Goal: Browse casually: Explore the website without a specific task or goal

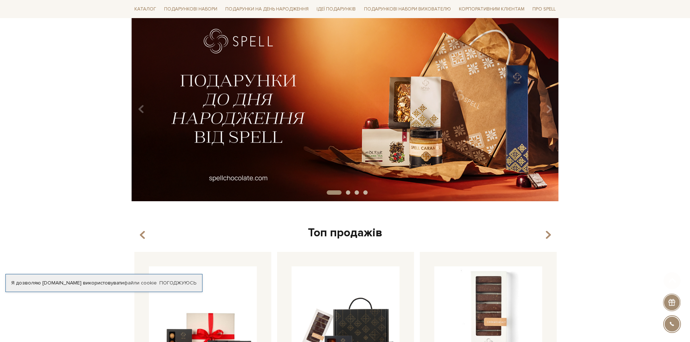
scroll to position [84, 0]
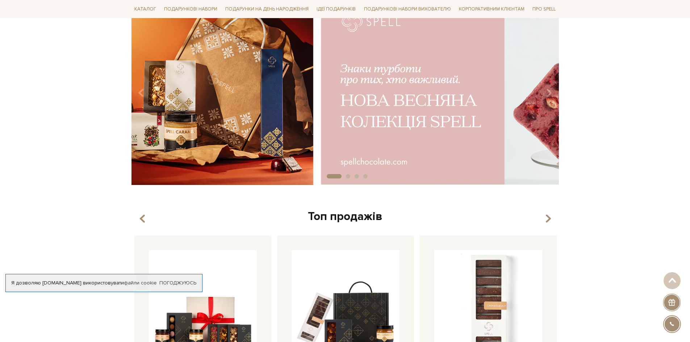
drag, startPoint x: 450, startPoint y: 35, endPoint x: 101, endPoint y: 109, distance: 356.8
click at [102, 108] on div "slide 2 of 4" at bounding box center [345, 88] width 690 height 184
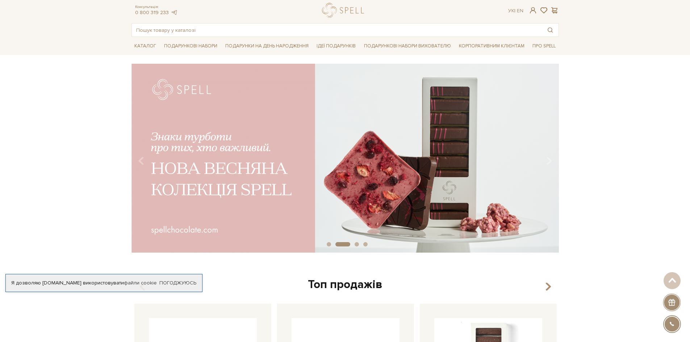
scroll to position [0, 0]
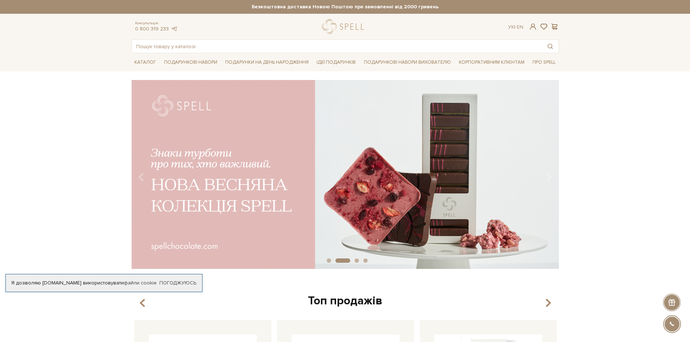
drag, startPoint x: 525, startPoint y: 185, endPoint x: 101, endPoint y: 213, distance: 424.8
click at [101, 213] on div "slide 3 of 4" at bounding box center [345, 172] width 690 height 184
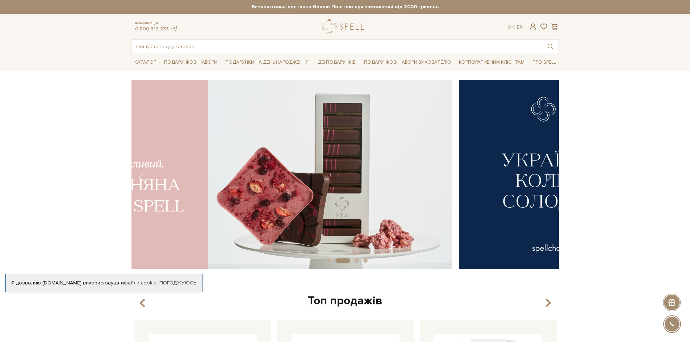
drag, startPoint x: 407, startPoint y: 195, endPoint x: 157, endPoint y: 134, distance: 257.0
click at [75, 164] on div "slide 3 of 4" at bounding box center [345, 172] width 690 height 184
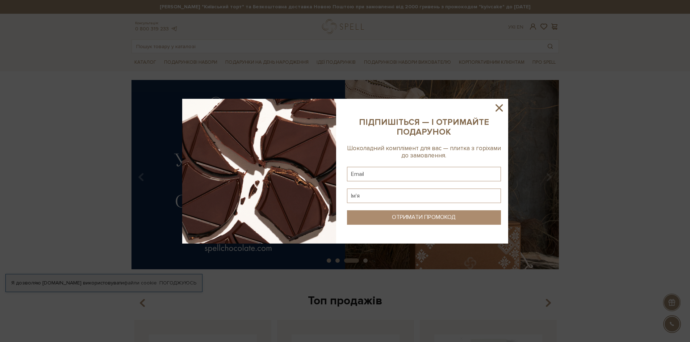
click at [500, 107] on icon at bounding box center [499, 107] width 7 height 7
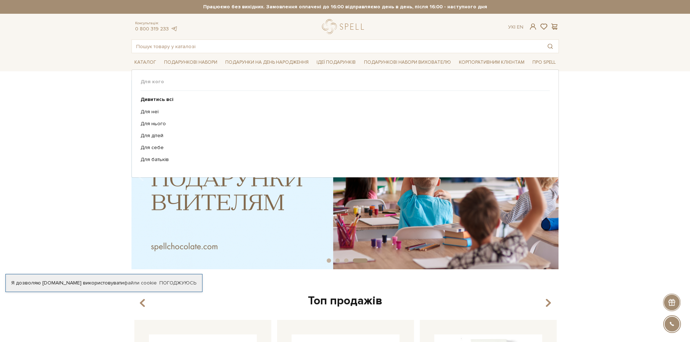
click at [151, 108] on ul "Дивитись всі Для неї Для нього Для дітей Для себе Для батьків" at bounding box center [345, 130] width 409 height 78
click at [150, 115] on link "Для неї" at bounding box center [343, 112] width 404 height 7
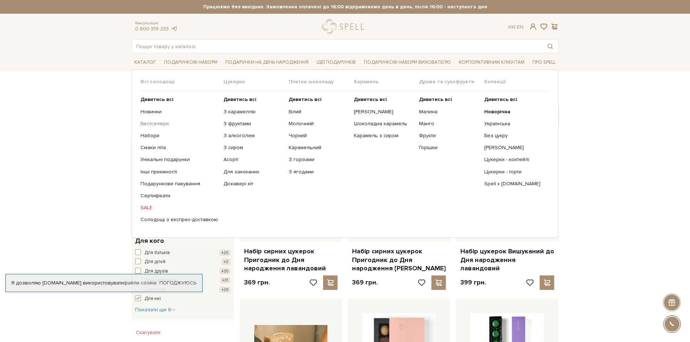
click at [161, 125] on link "Бестселери" at bounding box center [180, 124] width 78 height 7
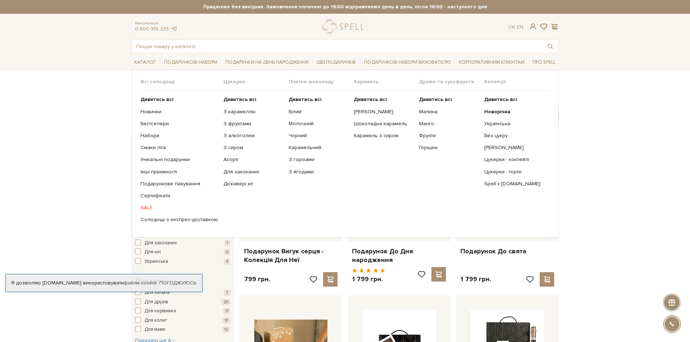
click at [146, 211] on link "SALE" at bounding box center [180, 208] width 78 height 7
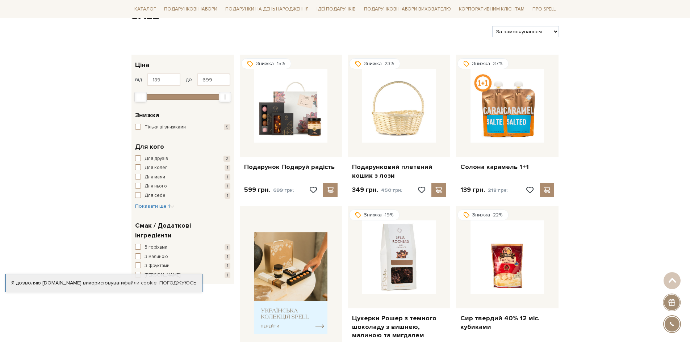
scroll to position [169, 0]
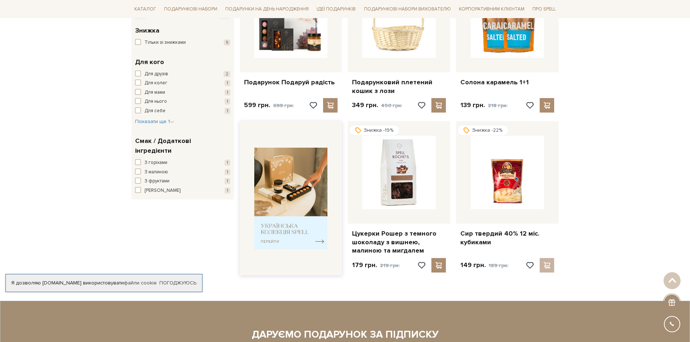
click at [284, 198] on img at bounding box center [291, 199] width 74 height 102
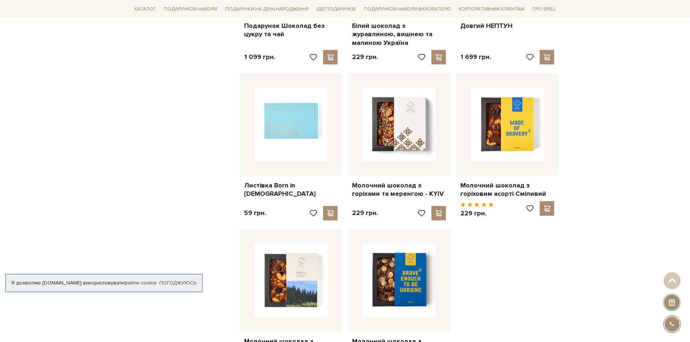
scroll to position [761, 0]
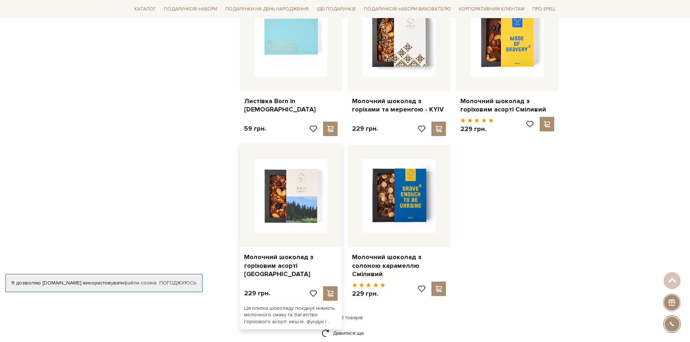
click at [266, 187] on img at bounding box center [291, 196] width 74 height 74
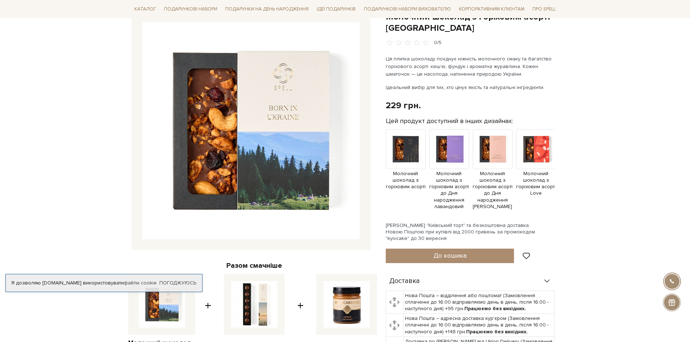
scroll to position [254, 0]
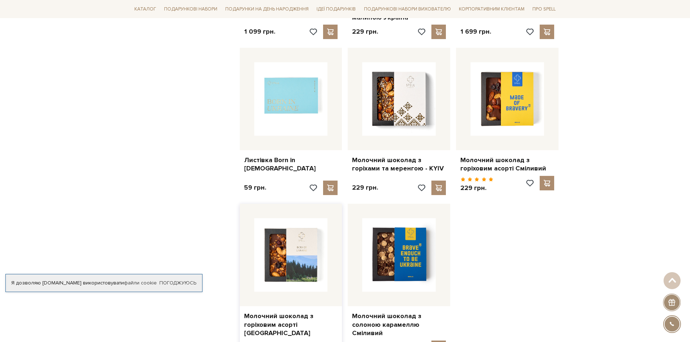
scroll to position [676, 0]
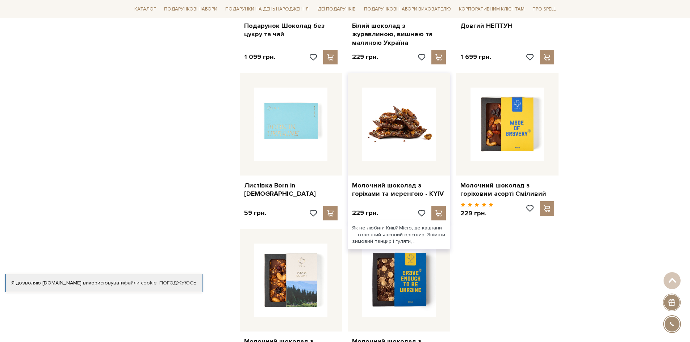
click at [389, 116] on img at bounding box center [399, 125] width 74 height 74
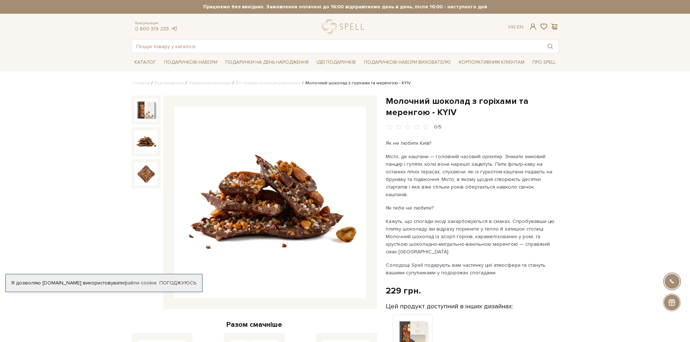
click at [144, 134] on img at bounding box center [145, 141] width 23 height 23
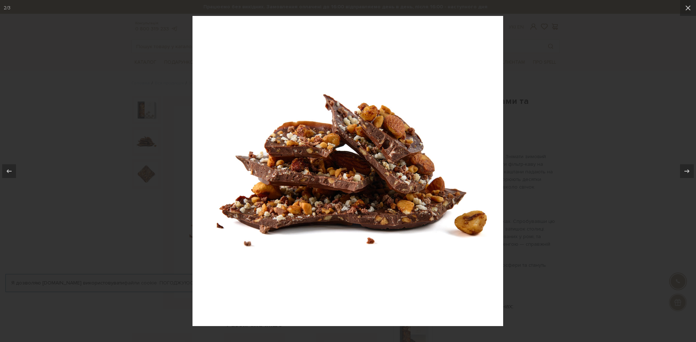
click at [143, 178] on div at bounding box center [348, 171] width 696 height 342
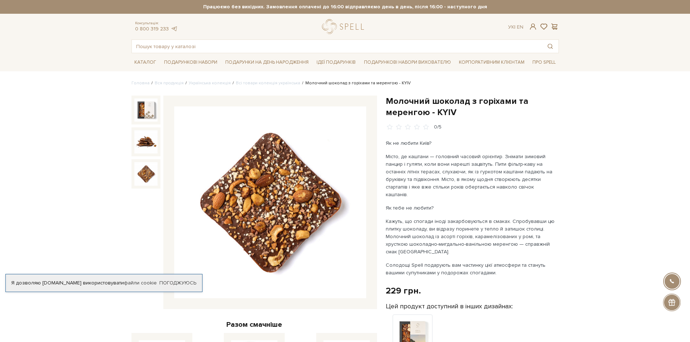
click at [143, 178] on img at bounding box center [145, 173] width 23 height 23
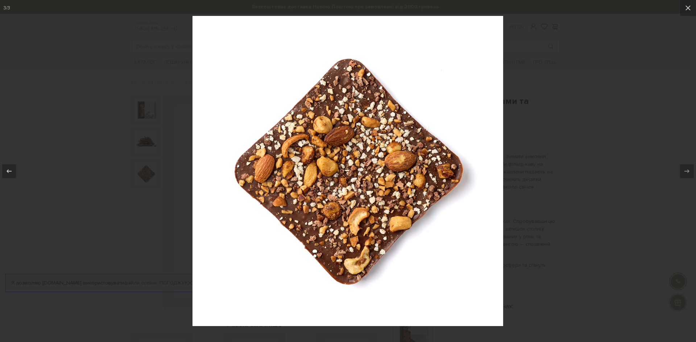
click at [49, 181] on div at bounding box center [348, 171] width 696 height 342
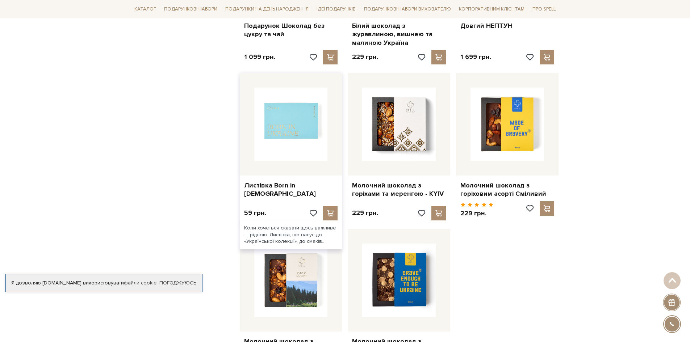
click at [304, 137] on img at bounding box center [291, 125] width 74 height 74
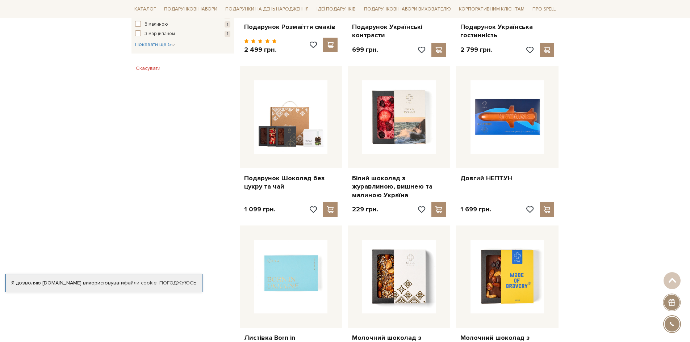
scroll to position [507, 0]
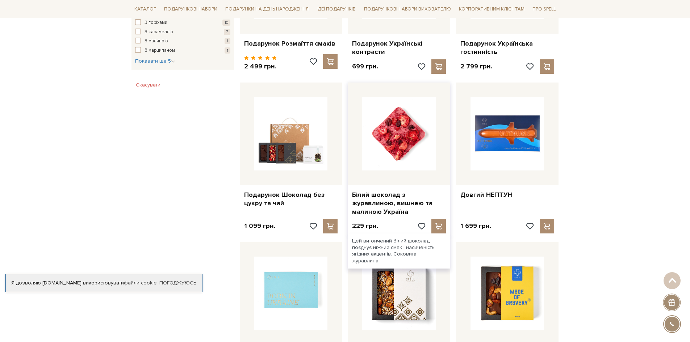
click at [407, 141] on img at bounding box center [399, 134] width 74 height 74
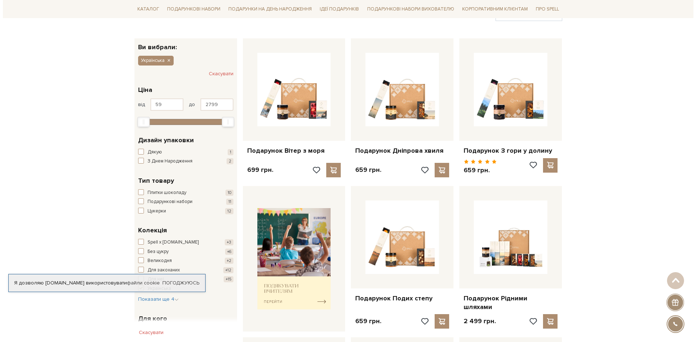
scroll to position [84, 0]
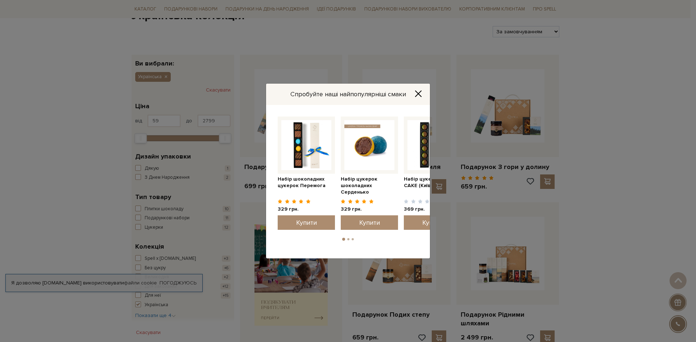
click at [366, 161] on img at bounding box center [369, 145] width 50 height 50
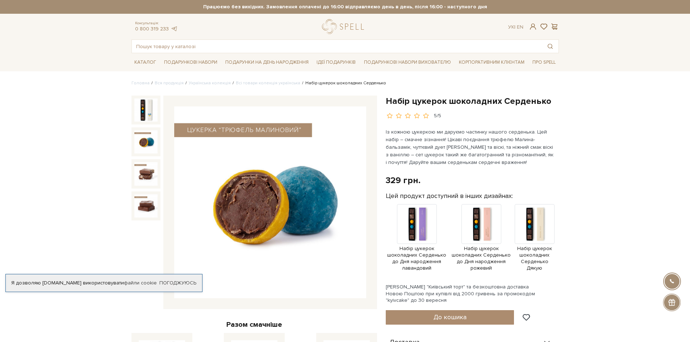
click at [139, 142] on img at bounding box center [145, 141] width 23 height 23
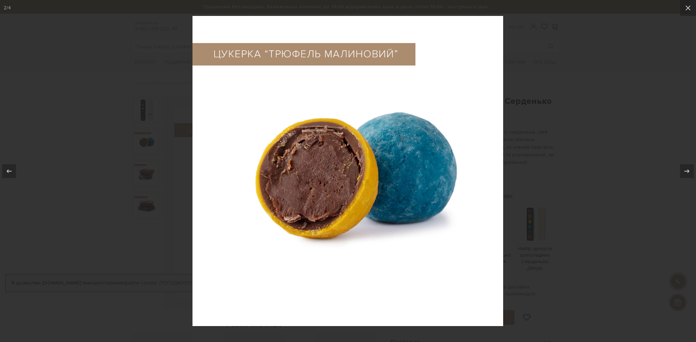
click at [301, 204] on img at bounding box center [347, 171] width 311 height 311
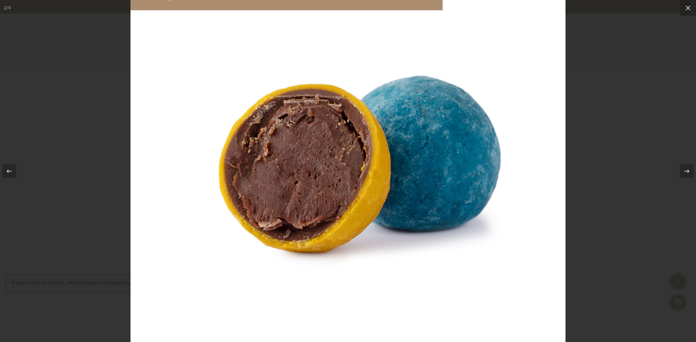
click at [656, 213] on div at bounding box center [348, 171] width 696 height 342
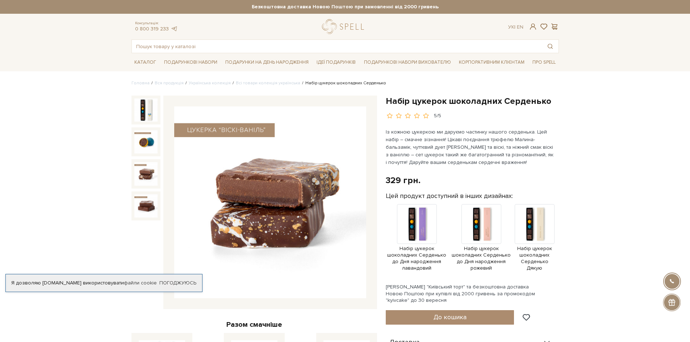
click at [144, 164] on img at bounding box center [145, 173] width 23 height 23
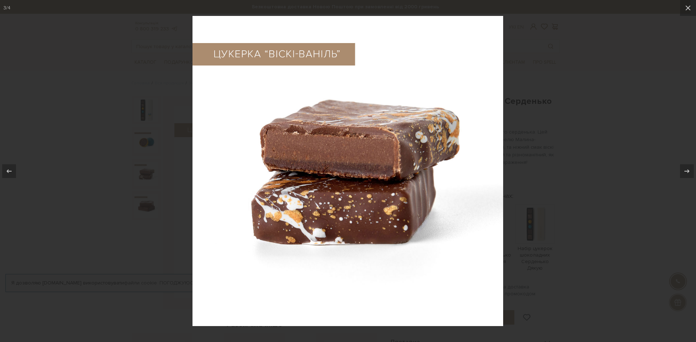
click at [393, 213] on img at bounding box center [347, 171] width 311 height 311
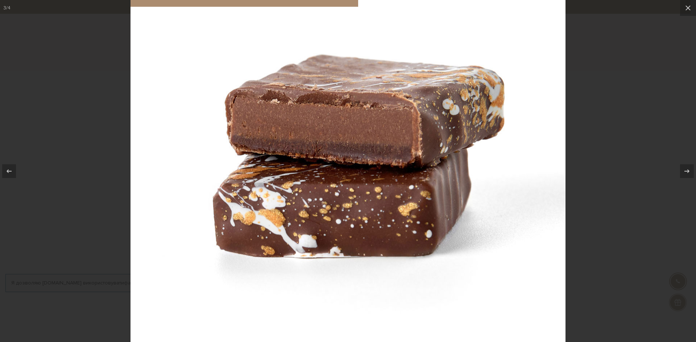
click at [393, 213] on img at bounding box center [347, 154] width 435 height 435
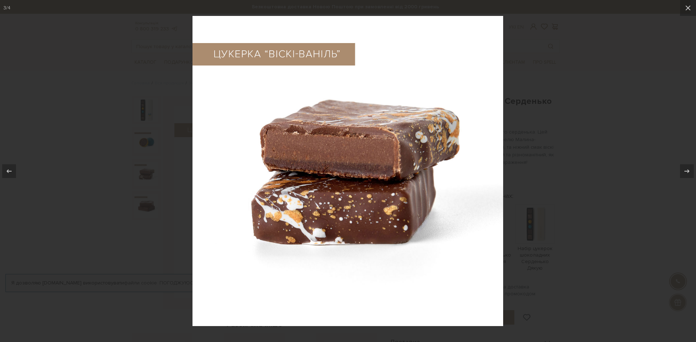
click at [568, 164] on div at bounding box center [348, 171] width 696 height 342
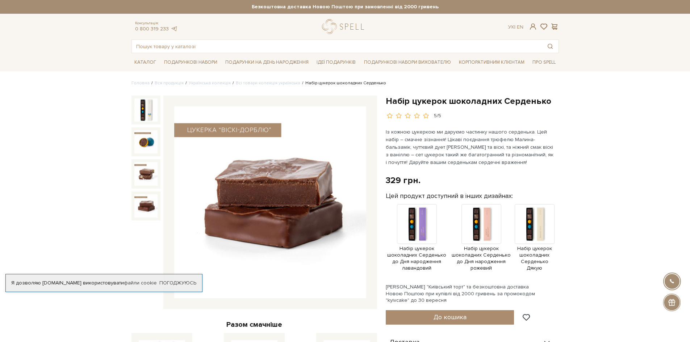
click at [145, 206] on img at bounding box center [145, 206] width 23 height 23
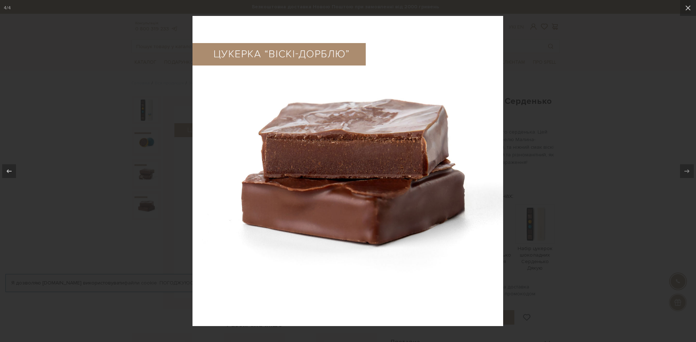
click at [624, 166] on div at bounding box center [348, 171] width 696 height 342
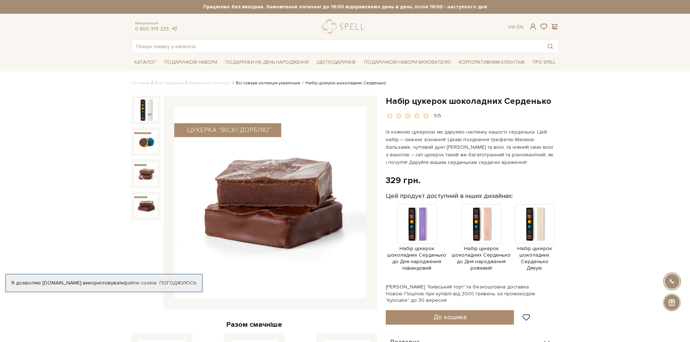
click at [275, 86] on link "Всі товари колекція українська" at bounding box center [268, 82] width 64 height 5
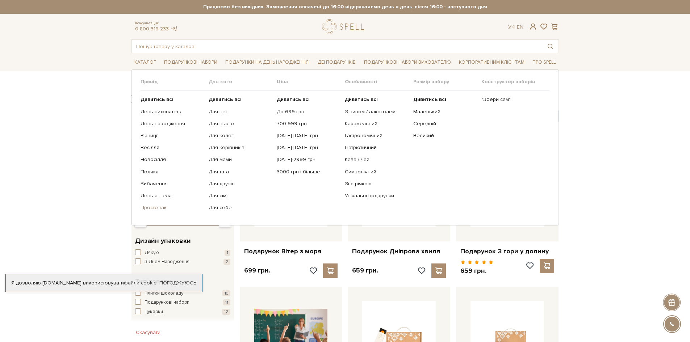
click at [158, 211] on link "Просто так" at bounding box center [172, 208] width 63 height 7
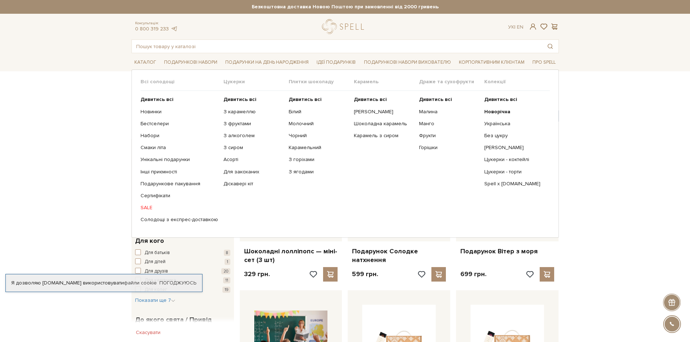
click at [149, 208] on link "SALE" at bounding box center [180, 208] width 78 height 7
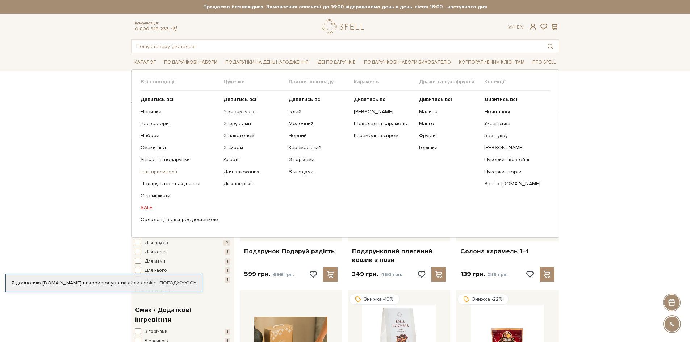
click at [170, 171] on link "Інші приємності" at bounding box center [180, 172] width 78 height 7
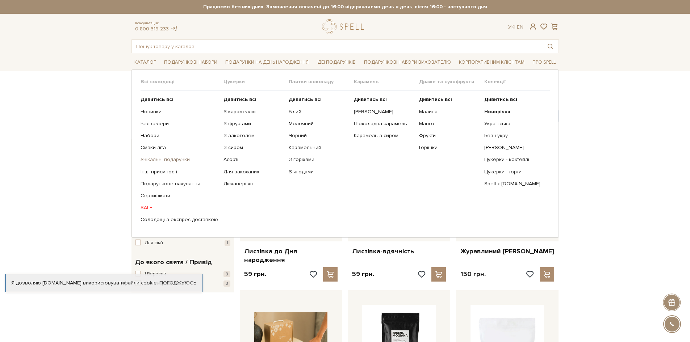
click at [163, 158] on link "Унікальні подарунки" at bounding box center [180, 160] width 78 height 7
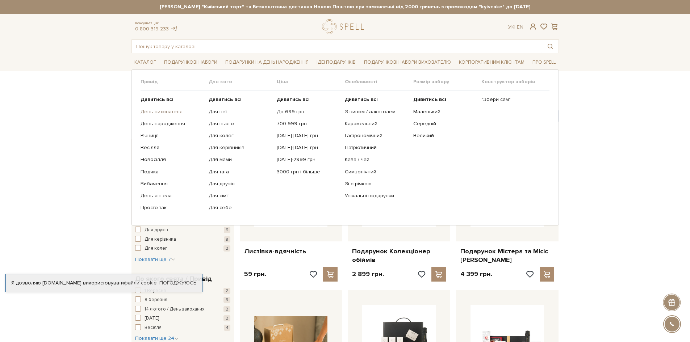
click at [161, 113] on link "День вихователя" at bounding box center [172, 112] width 63 height 7
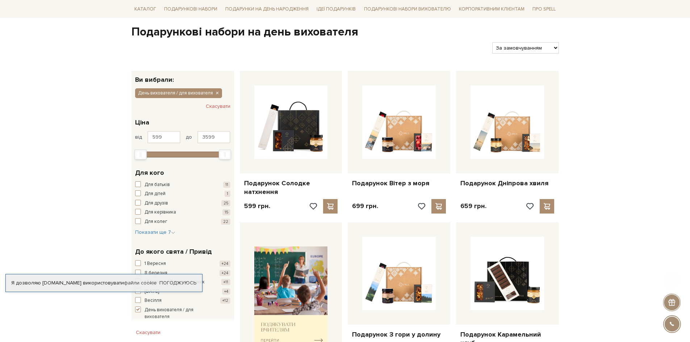
scroll to position [84, 0]
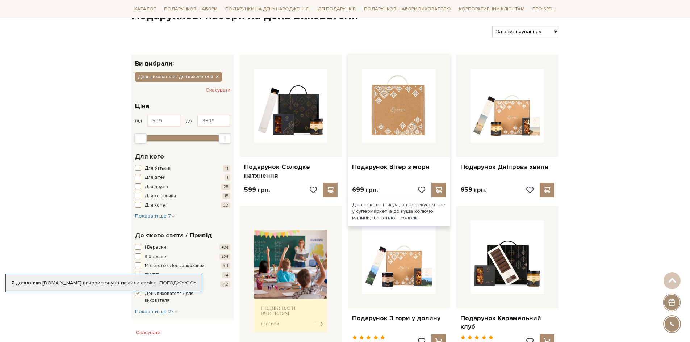
click at [411, 114] on img at bounding box center [399, 106] width 74 height 74
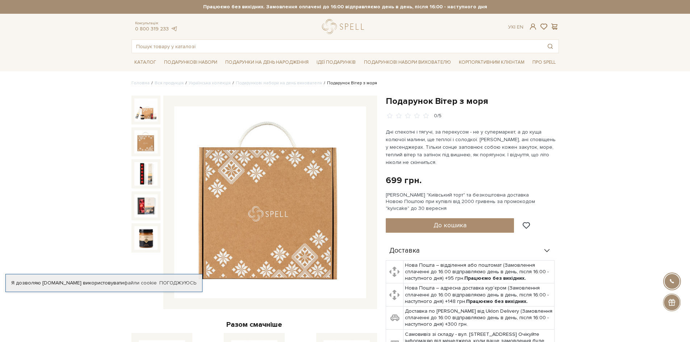
click at [150, 146] on img at bounding box center [145, 141] width 23 height 23
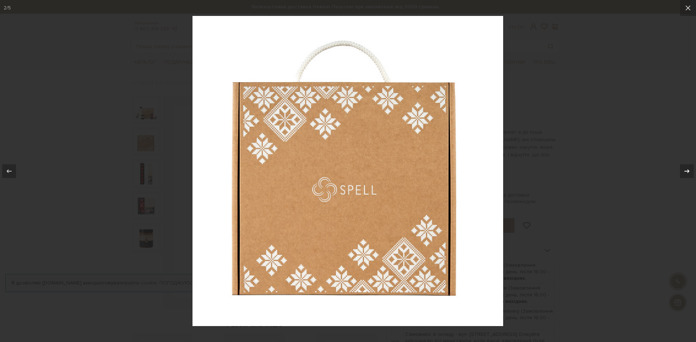
click at [690, 175] on div at bounding box center [687, 171] width 14 height 14
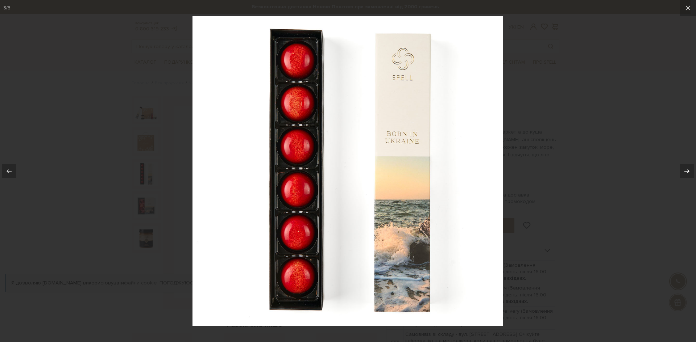
click at [690, 175] on icon at bounding box center [686, 171] width 9 height 9
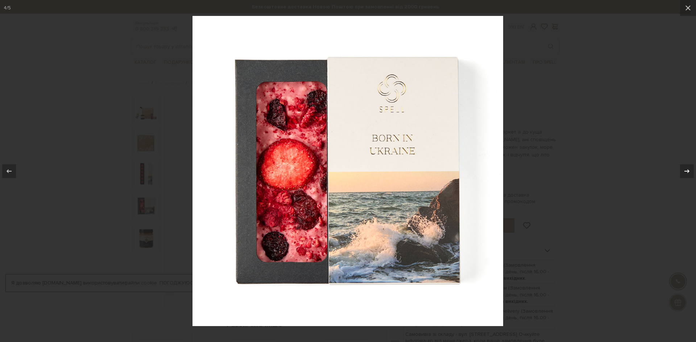
click at [690, 175] on icon at bounding box center [686, 171] width 9 height 9
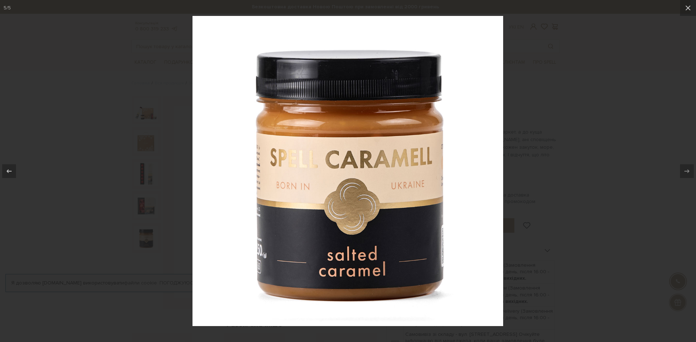
click at [619, 208] on div at bounding box center [348, 171] width 696 height 342
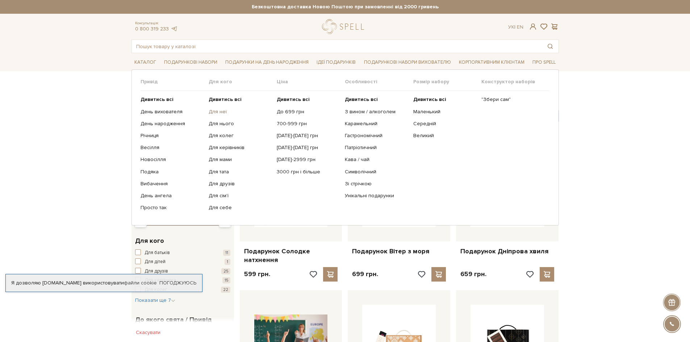
click at [219, 111] on link "Для неї" at bounding box center [240, 112] width 63 height 7
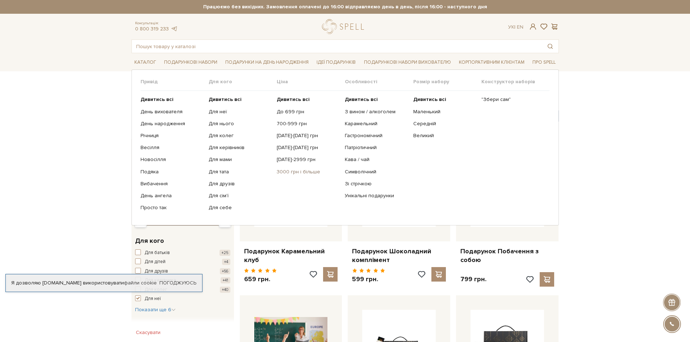
click at [300, 170] on link "3000 грн і більше" at bounding box center [308, 172] width 63 height 7
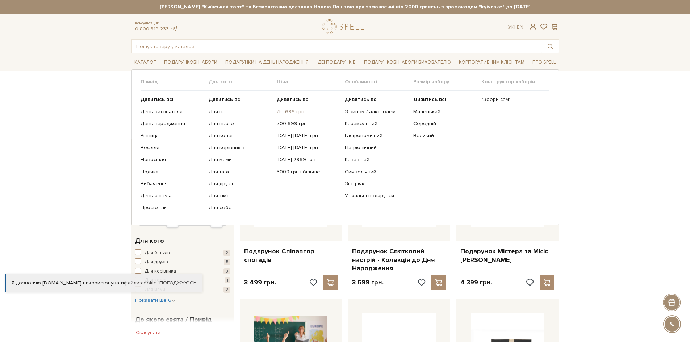
click at [288, 109] on link "До 699 грн" at bounding box center [308, 112] width 63 height 7
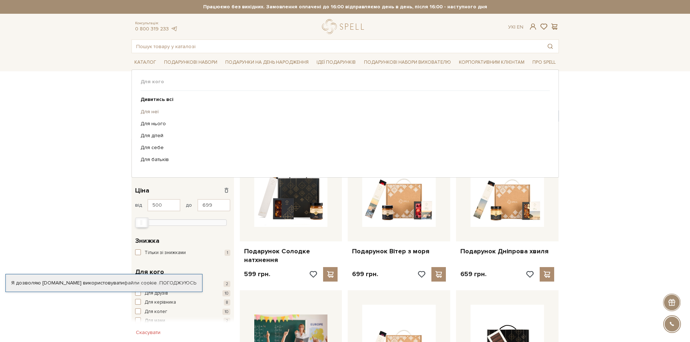
click at [154, 109] on link "Для неї" at bounding box center [343, 112] width 404 height 7
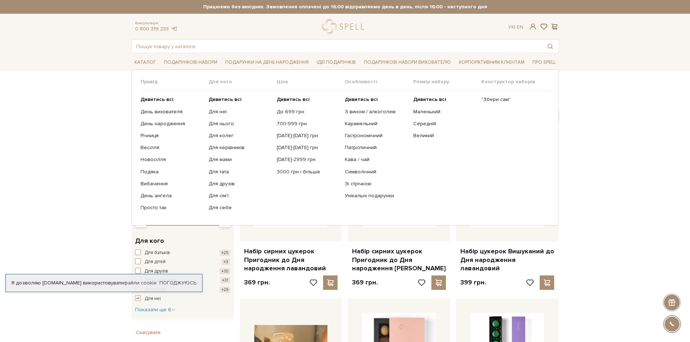
click at [221, 155] on ul "Дивитись всі Для неї Для нього Для колег Для керівників Для мами" at bounding box center [243, 154] width 68 height 126
click at [221, 163] on link "Для мами" at bounding box center [240, 160] width 63 height 7
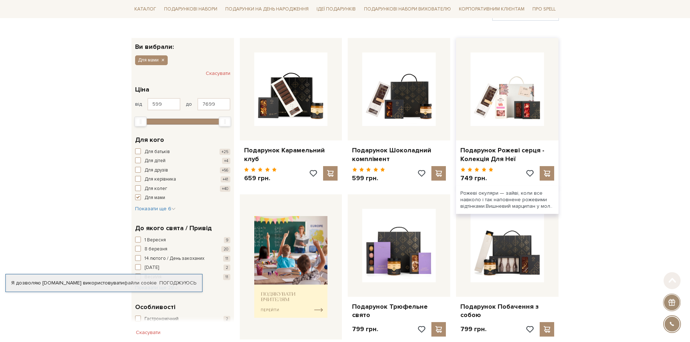
scroll to position [254, 0]
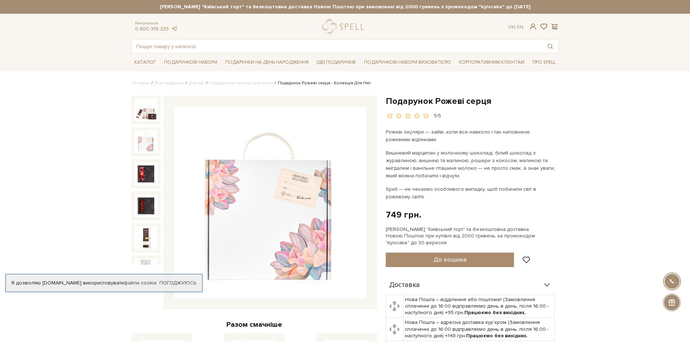
click at [146, 143] on img at bounding box center [145, 141] width 23 height 23
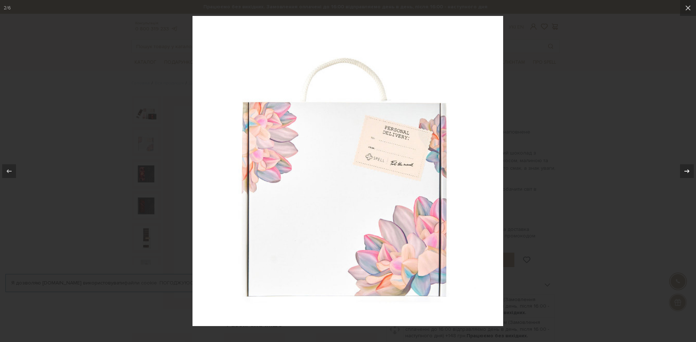
click at [690, 175] on div at bounding box center [687, 171] width 14 height 14
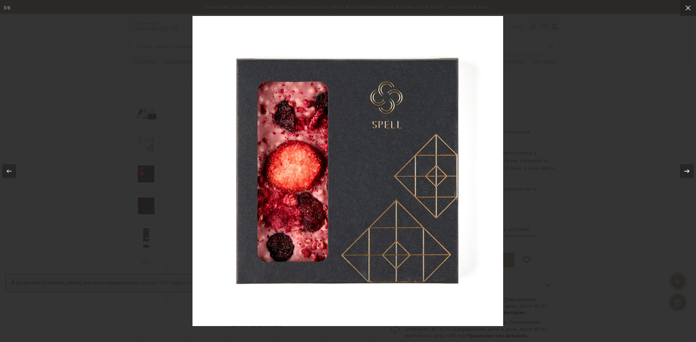
click at [687, 175] on icon at bounding box center [686, 171] width 9 height 9
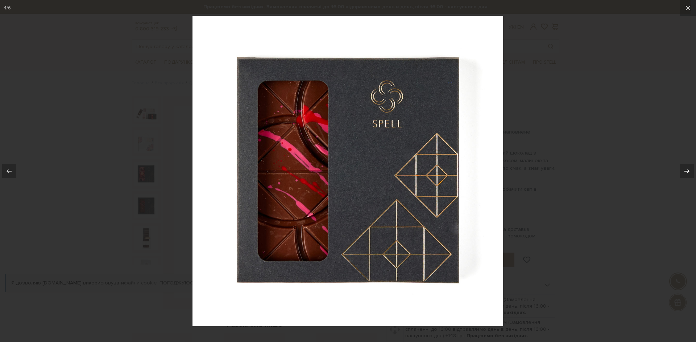
click at [687, 175] on icon at bounding box center [686, 171] width 9 height 9
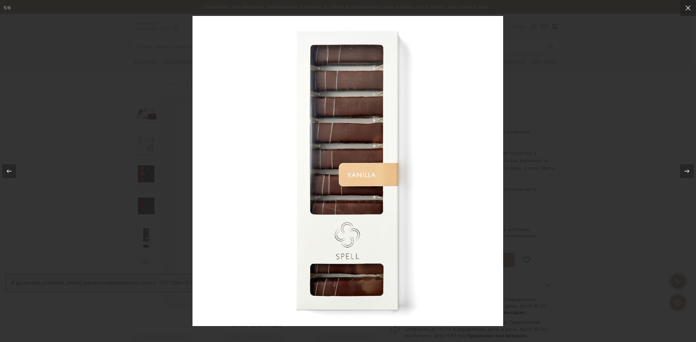
click at [612, 236] on div at bounding box center [348, 171] width 696 height 342
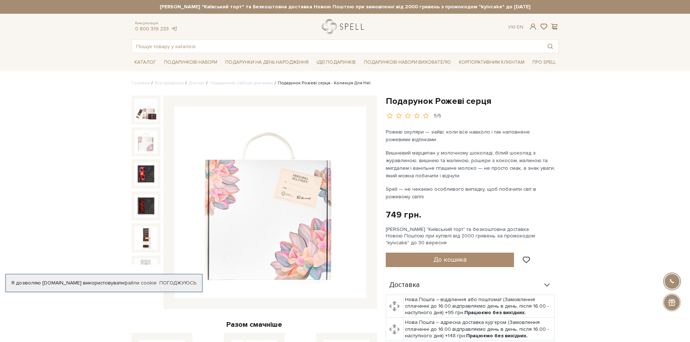
click at [336, 28] on link "logo" at bounding box center [344, 26] width 45 height 15
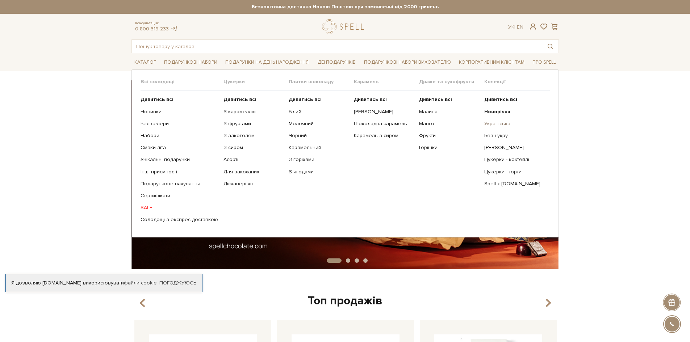
click at [497, 125] on link "Українська" at bounding box center [514, 124] width 60 height 7
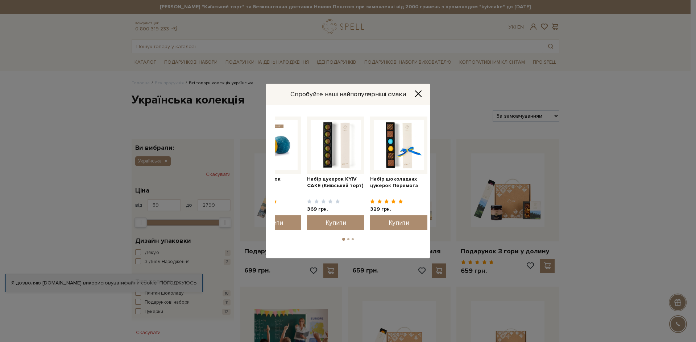
drag, startPoint x: 393, startPoint y: 158, endPoint x: 297, endPoint y: 165, distance: 97.0
click at [297, 165] on img at bounding box center [272, 145] width 50 height 50
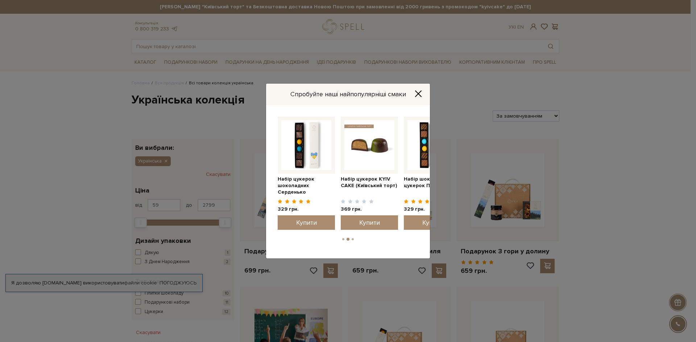
click at [370, 151] on img at bounding box center [369, 145] width 50 height 50
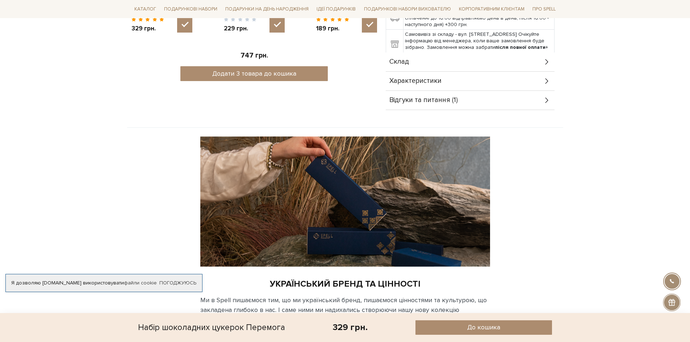
scroll to position [423, 0]
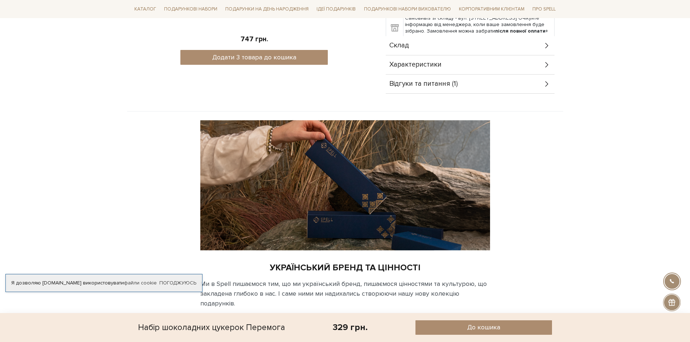
click at [288, 189] on img at bounding box center [345, 185] width 290 height 130
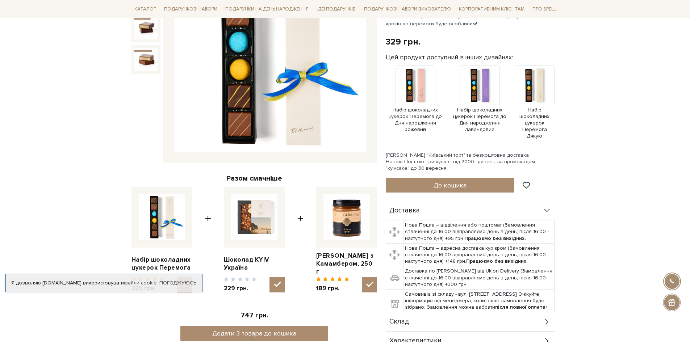
scroll to position [0, 0]
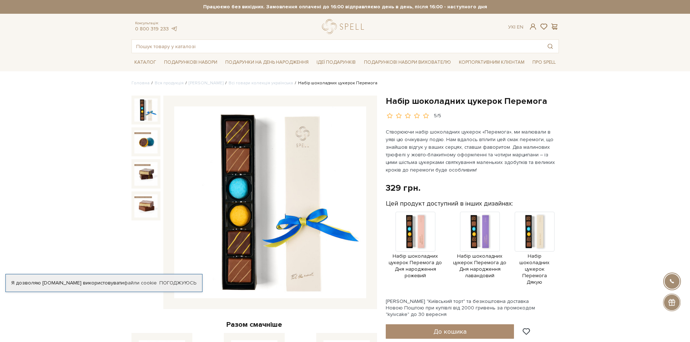
click at [242, 80] on li "Всі товари колекція українська" at bounding box center [259, 83] width 70 height 7
click at [230, 84] on link "Всі товари колекція українська" at bounding box center [261, 82] width 64 height 5
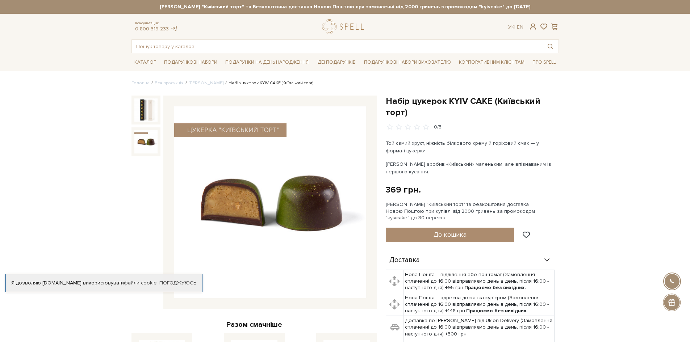
click at [150, 134] on img at bounding box center [145, 141] width 23 height 23
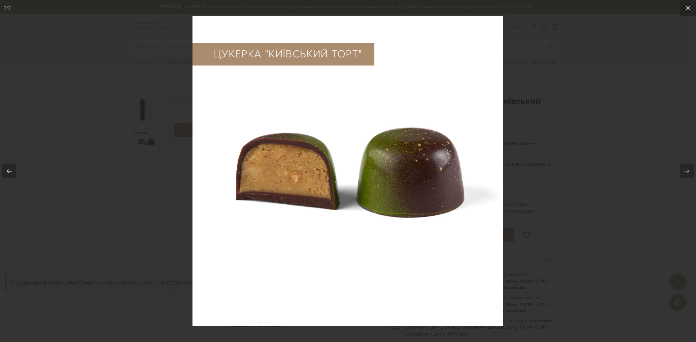
click at [584, 183] on div at bounding box center [348, 171] width 696 height 342
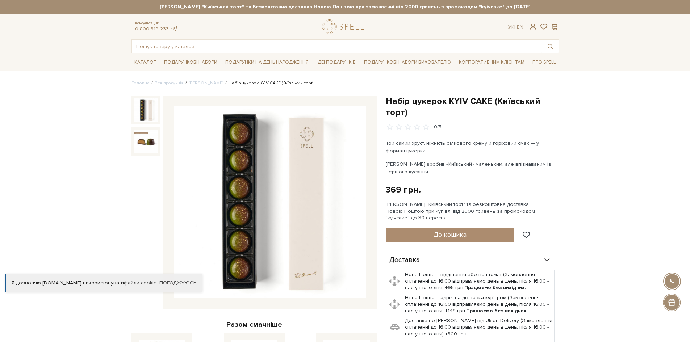
click at [149, 121] on img at bounding box center [145, 110] width 23 height 23
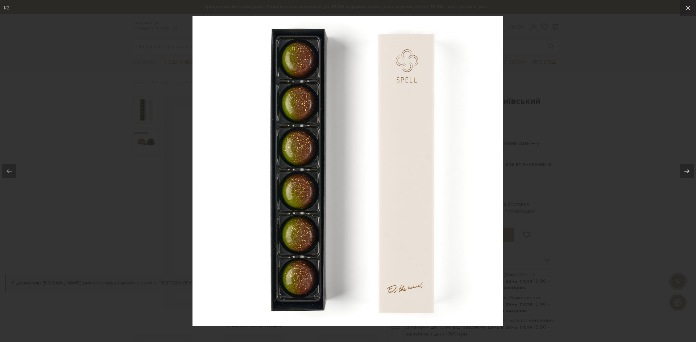
click at [156, 189] on div at bounding box center [348, 171] width 696 height 342
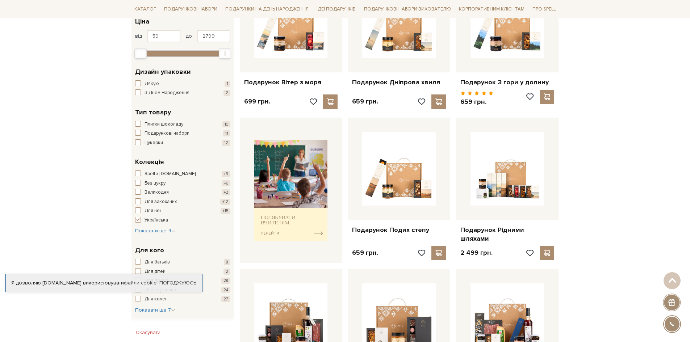
scroll to position [338, 0]
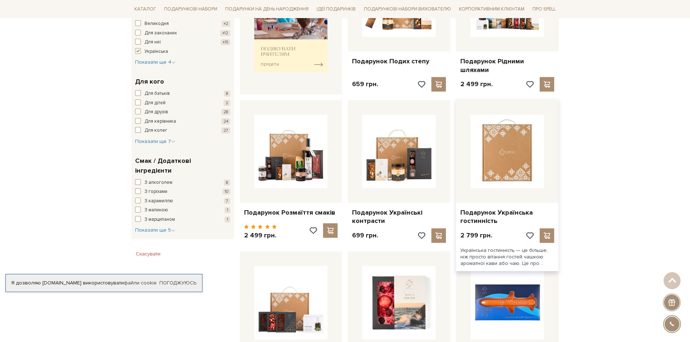
click at [504, 166] on img at bounding box center [508, 152] width 74 height 74
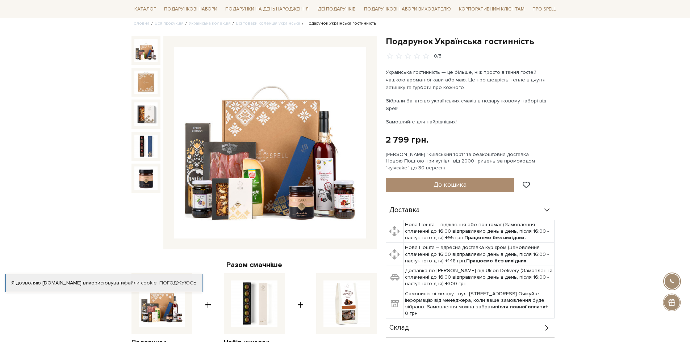
scroll to position [84, 0]
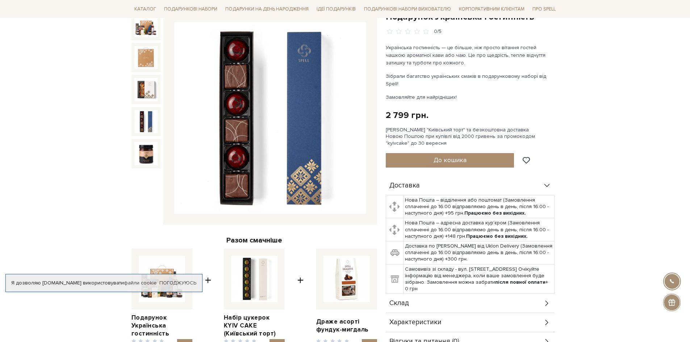
click at [155, 121] on img at bounding box center [145, 121] width 23 height 23
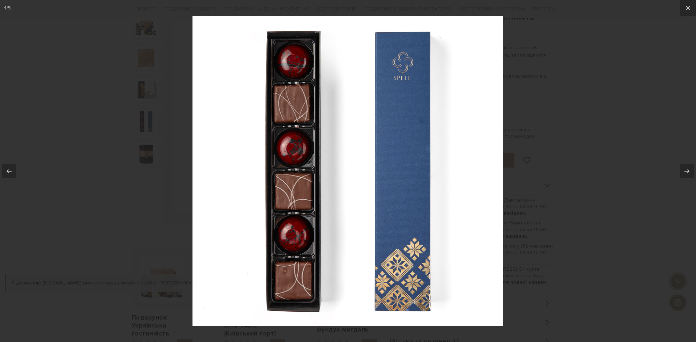
click at [567, 204] on div at bounding box center [348, 171] width 696 height 342
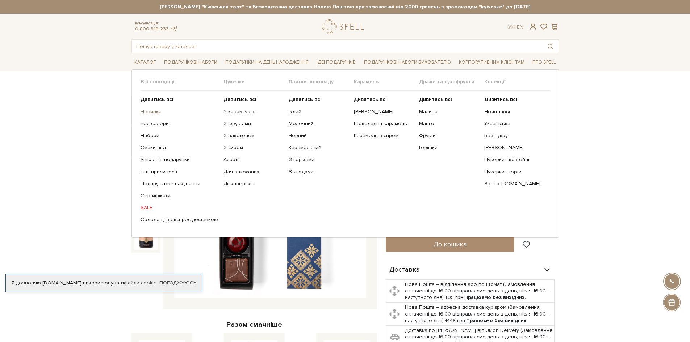
click at [151, 113] on link "Новинки" at bounding box center [180, 112] width 78 height 7
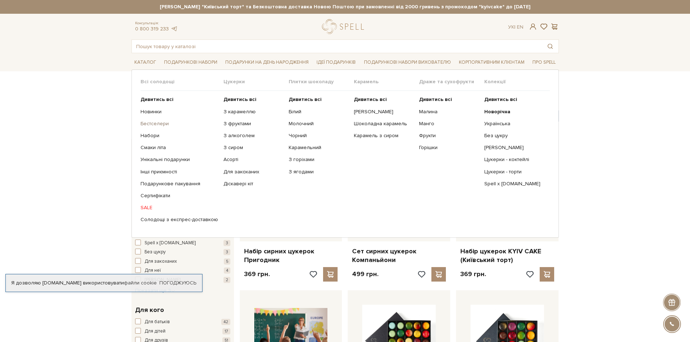
click at [151, 125] on link "Бестселери" at bounding box center [180, 124] width 78 height 7
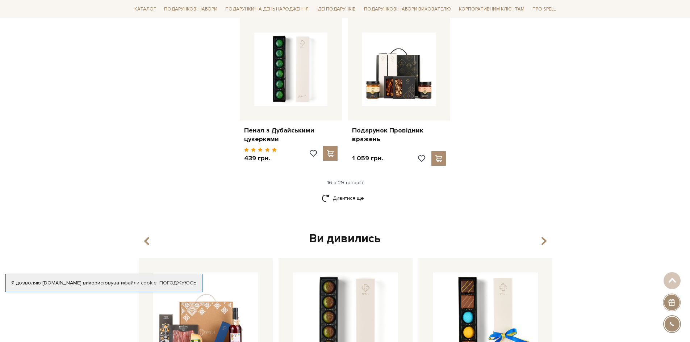
scroll to position [930, 0]
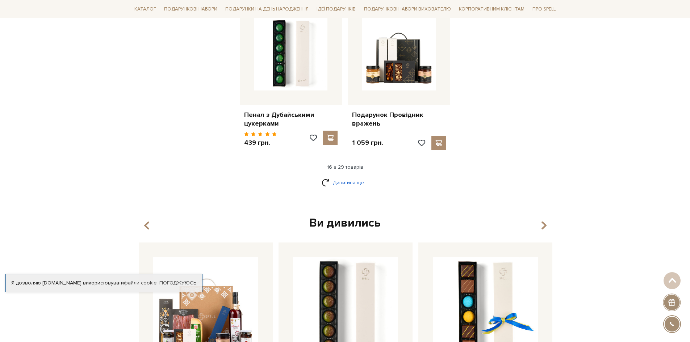
click at [344, 176] on link "Дивитися ще" at bounding box center [345, 182] width 47 height 13
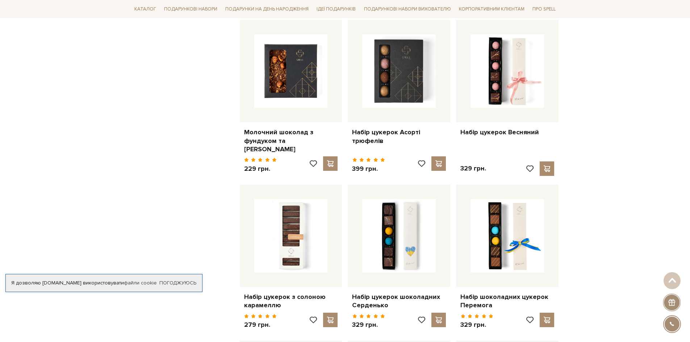
scroll to position [676, 0]
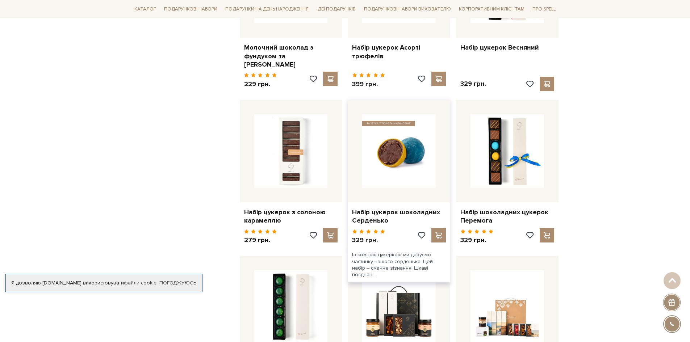
click at [399, 137] on img at bounding box center [399, 151] width 74 height 74
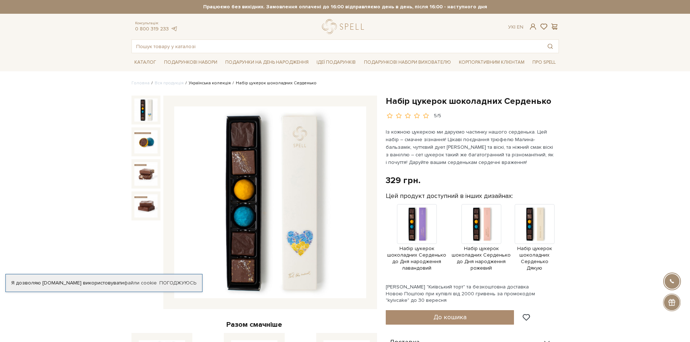
click at [211, 83] on link "Українська колекція" at bounding box center [210, 82] width 42 height 5
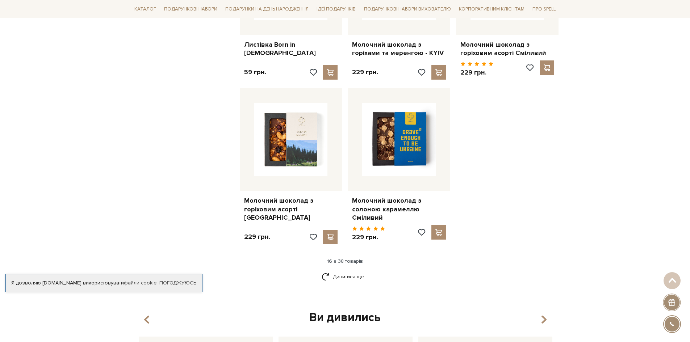
scroll to position [845, 0]
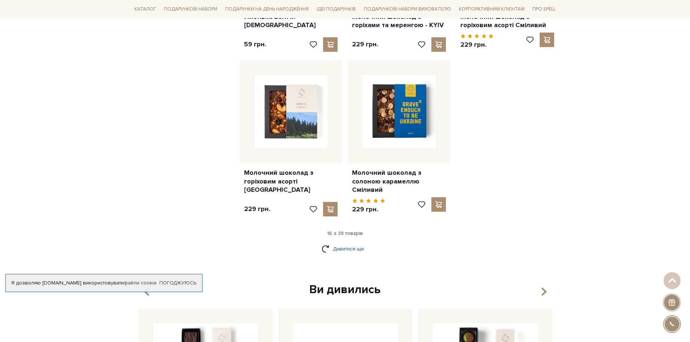
click at [345, 245] on link "Дивитися ще" at bounding box center [345, 249] width 47 height 13
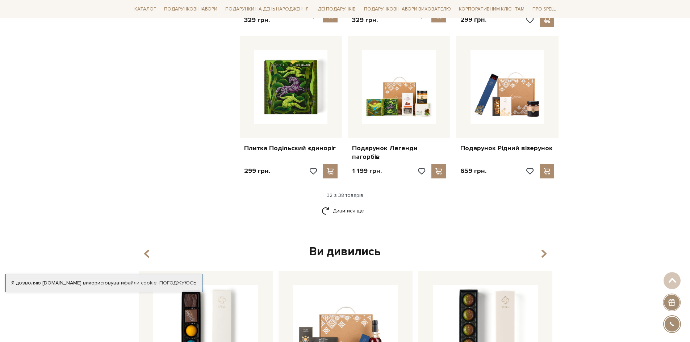
scroll to position [1691, 0]
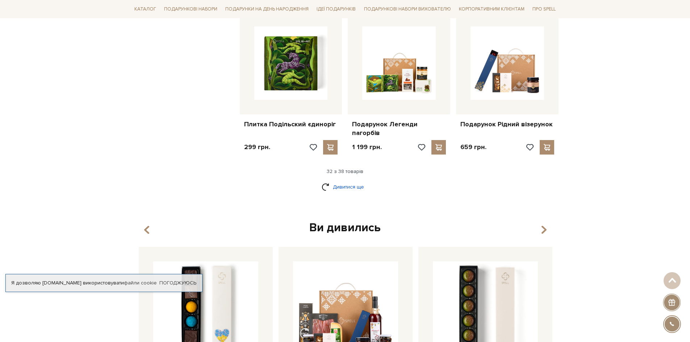
click at [348, 181] on link "Дивитися ще" at bounding box center [345, 187] width 47 height 13
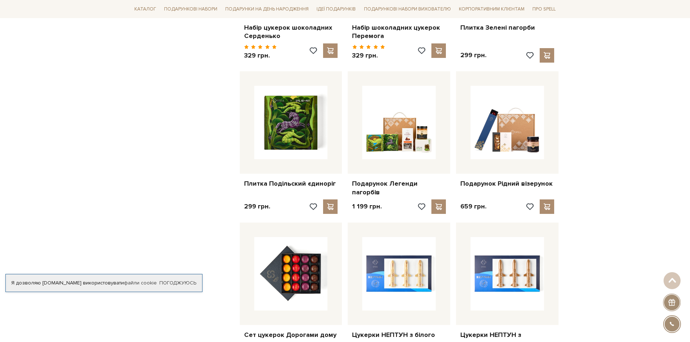
scroll to position [1606, 0]
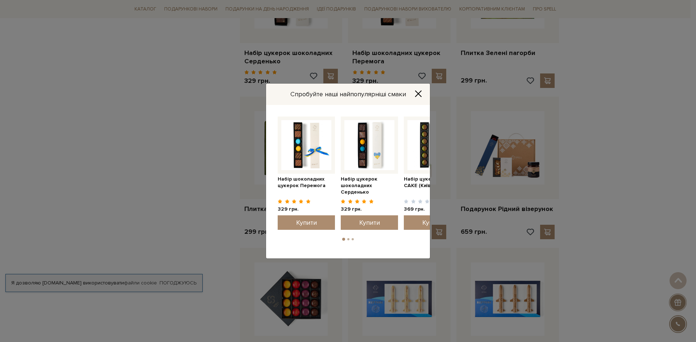
click at [417, 95] on icon "Close" at bounding box center [418, 94] width 6 height 6
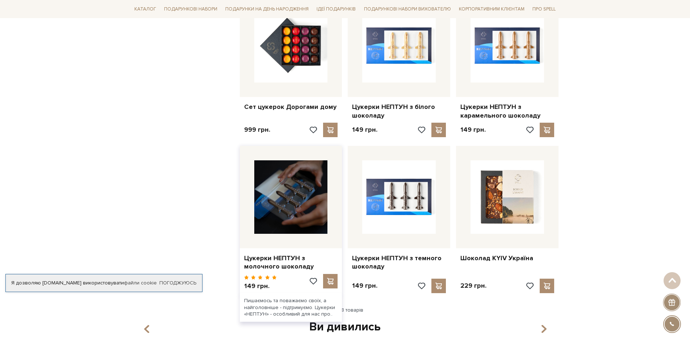
scroll to position [1945, 0]
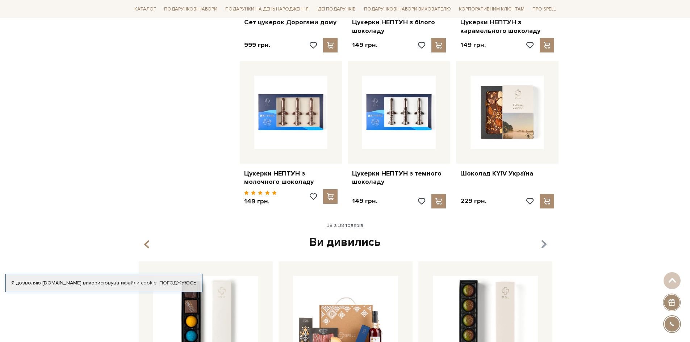
click at [546, 239] on icon "button" at bounding box center [544, 245] width 6 height 12
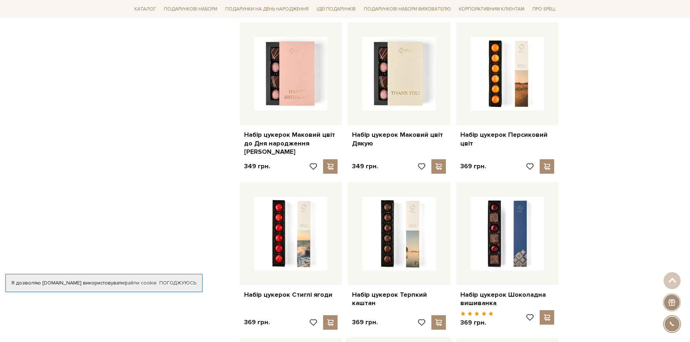
scroll to position [1184, 0]
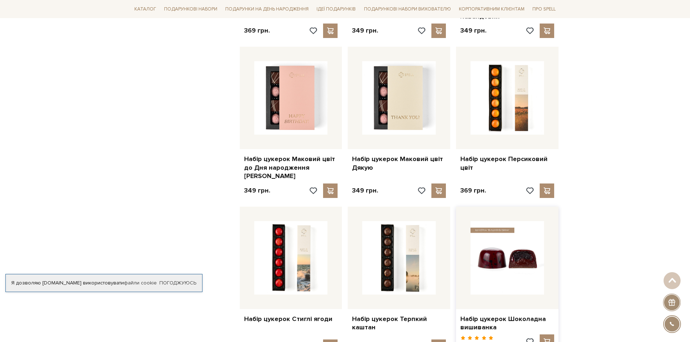
click at [541, 221] on img at bounding box center [508, 258] width 74 height 74
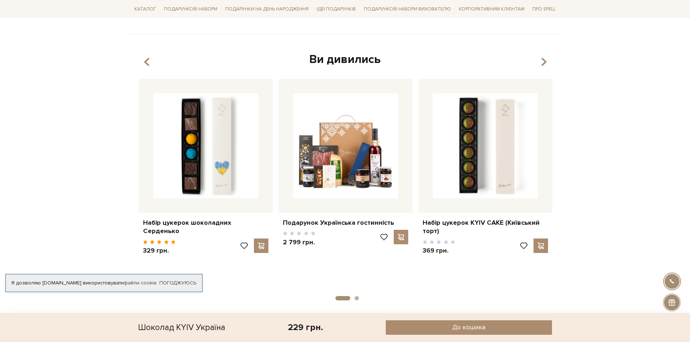
scroll to position [507, 0]
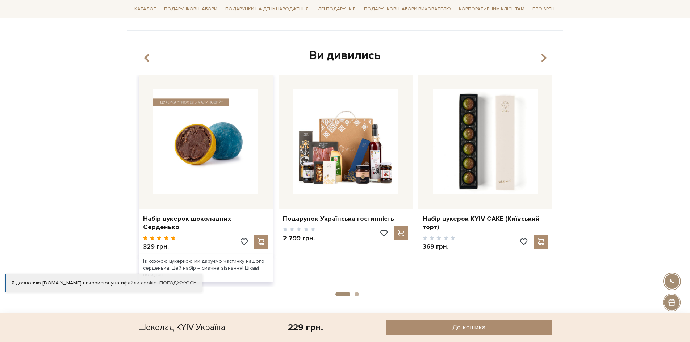
click at [176, 130] on img at bounding box center [205, 141] width 105 height 105
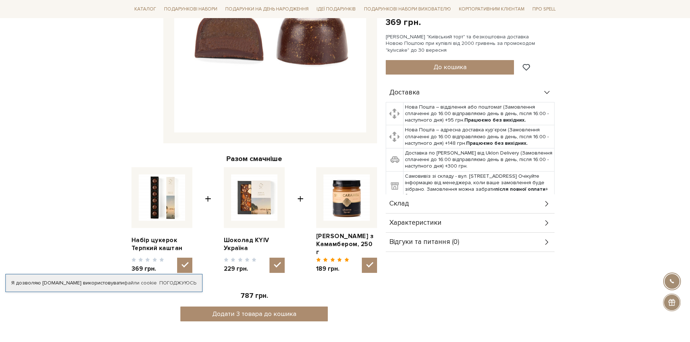
scroll to position [169, 0]
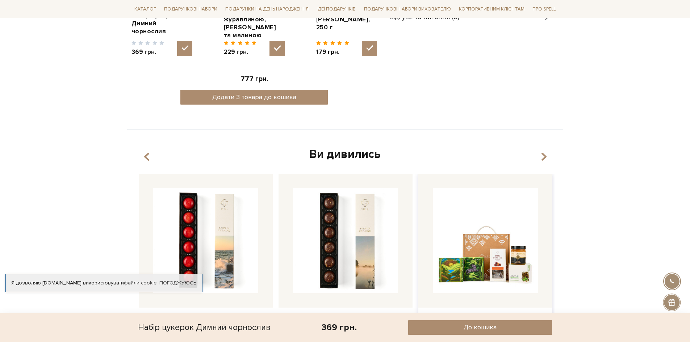
scroll to position [423, 0]
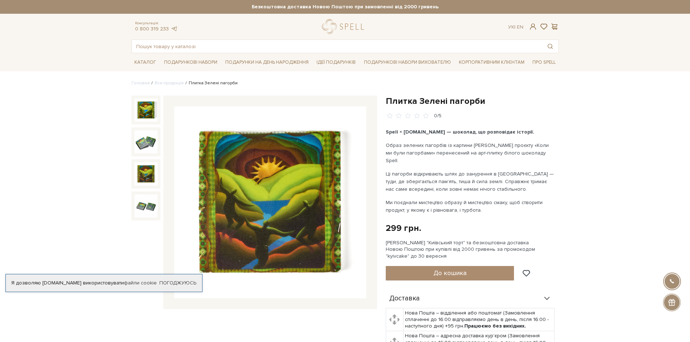
click at [153, 178] on img at bounding box center [145, 173] width 23 height 23
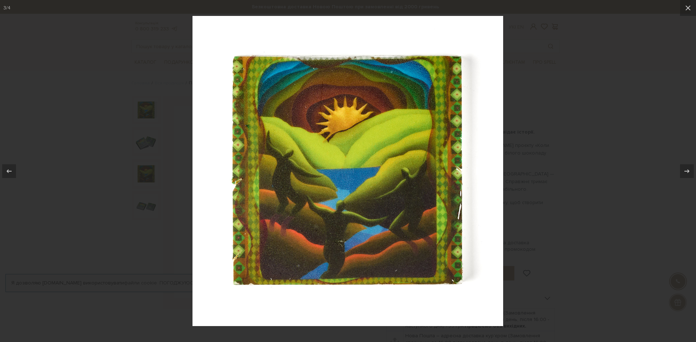
click at [470, 175] on img at bounding box center [347, 171] width 311 height 311
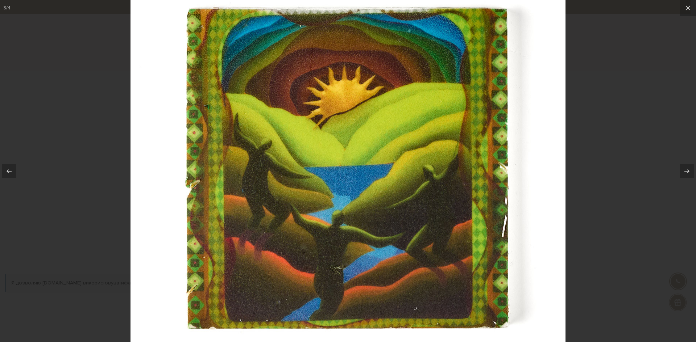
click at [470, 175] on img at bounding box center [347, 169] width 435 height 435
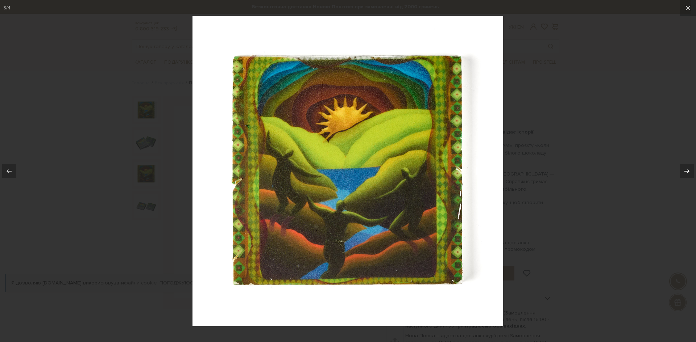
click at [690, 169] on div at bounding box center [687, 171] width 14 height 14
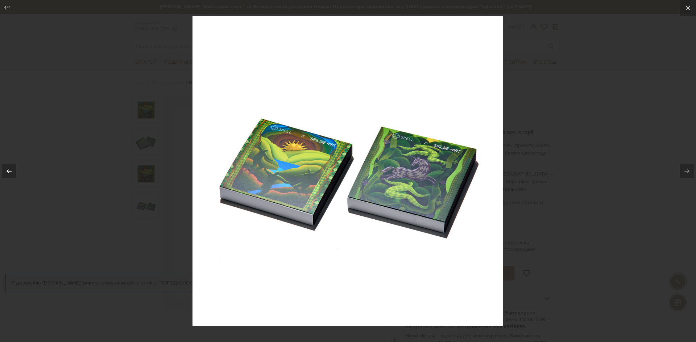
click at [9, 175] on icon at bounding box center [9, 171] width 9 height 9
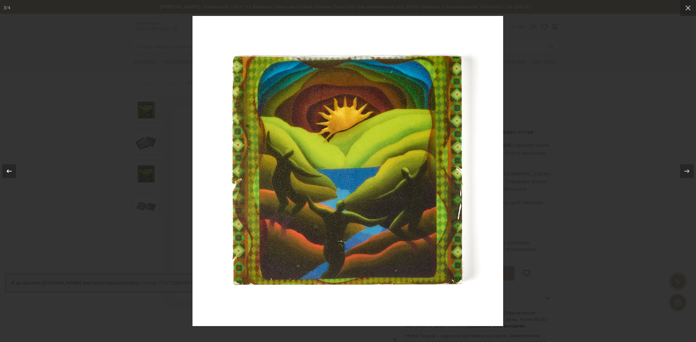
click at [9, 175] on icon at bounding box center [9, 171] width 9 height 9
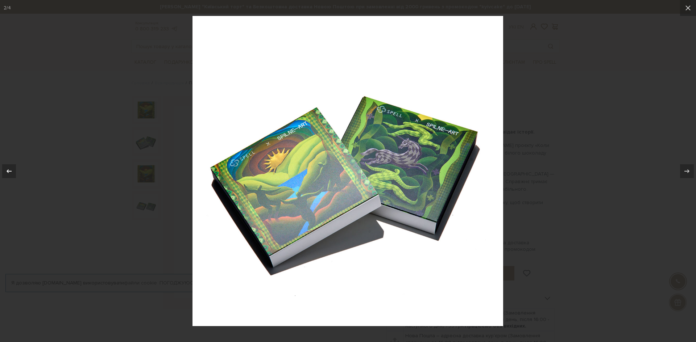
click at [9, 175] on icon at bounding box center [9, 171] width 9 height 9
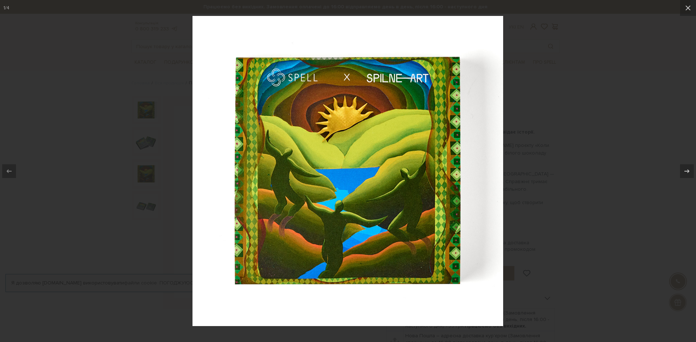
click at [47, 207] on div at bounding box center [348, 171] width 696 height 342
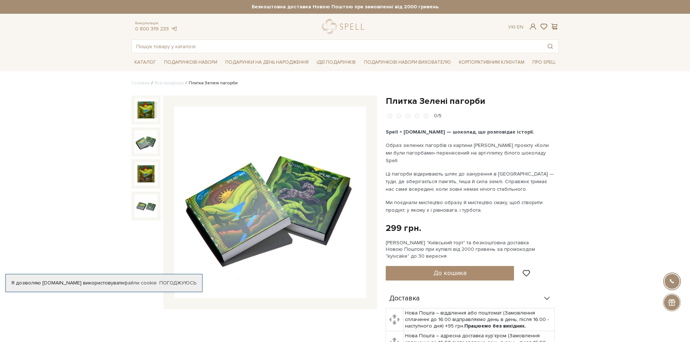
click at [132, 147] on div at bounding box center [146, 142] width 29 height 29
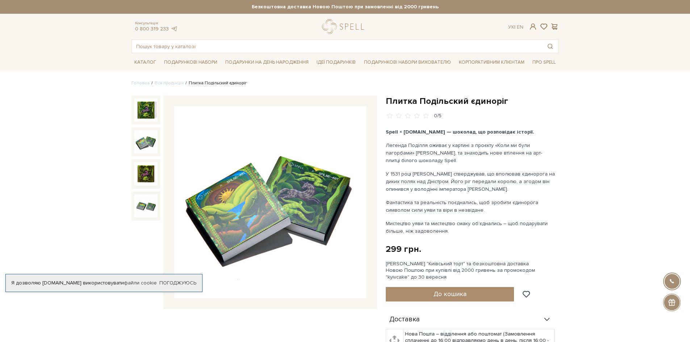
click at [142, 148] on img at bounding box center [145, 141] width 23 height 23
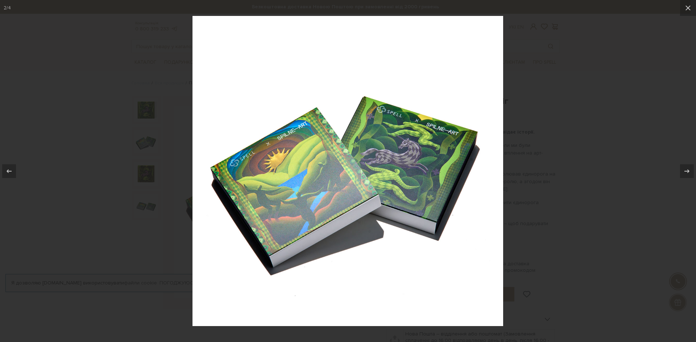
click at [537, 199] on div at bounding box center [348, 171] width 696 height 342
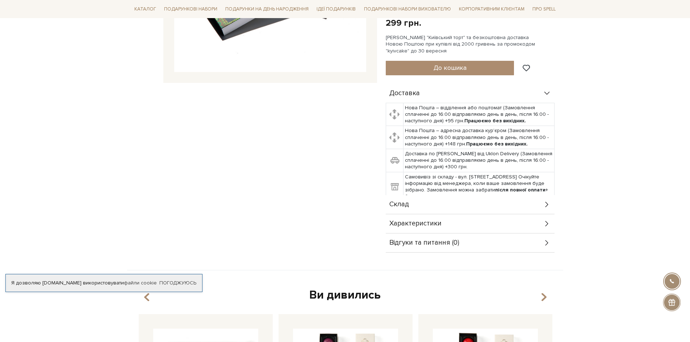
scroll to position [254, 0]
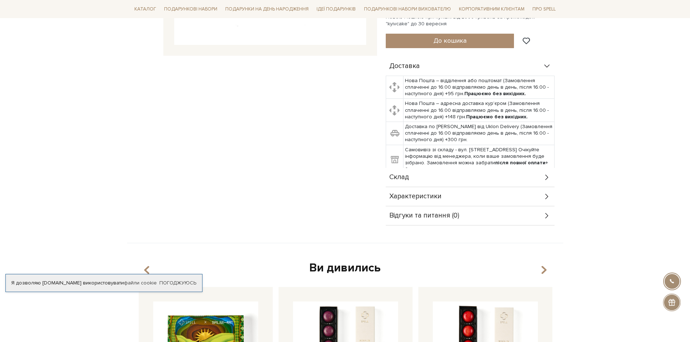
click at [425, 203] on div "Характеристики" at bounding box center [470, 196] width 169 height 19
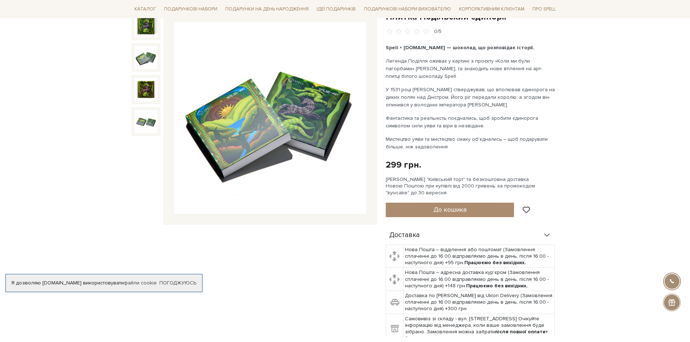
scroll to position [0, 0]
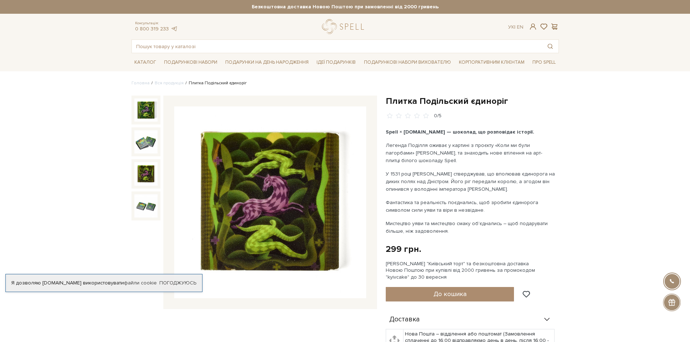
click at [146, 167] on img at bounding box center [145, 173] width 23 height 23
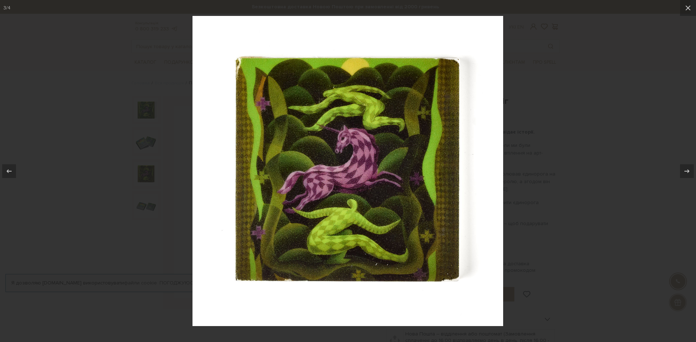
click at [384, 219] on img at bounding box center [347, 171] width 311 height 311
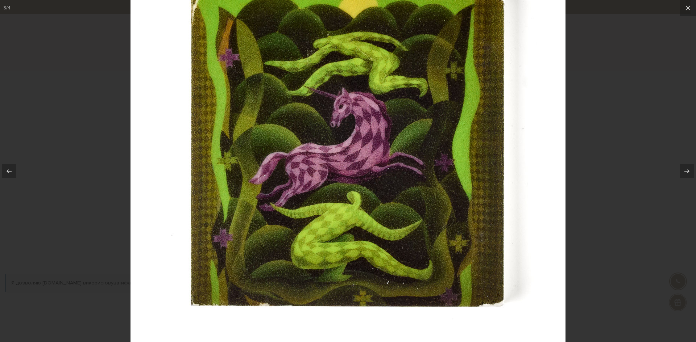
click at [547, 232] on img at bounding box center [347, 152] width 435 height 435
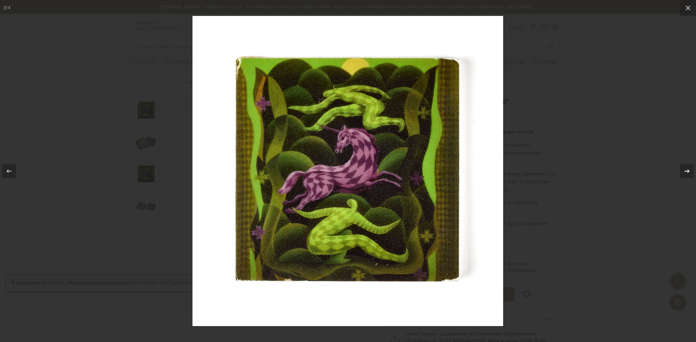
click at [680, 177] on div at bounding box center [687, 171] width 14 height 14
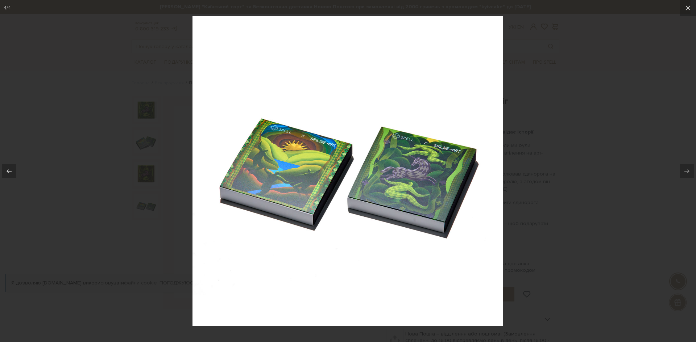
click at [639, 221] on div at bounding box center [348, 171] width 696 height 342
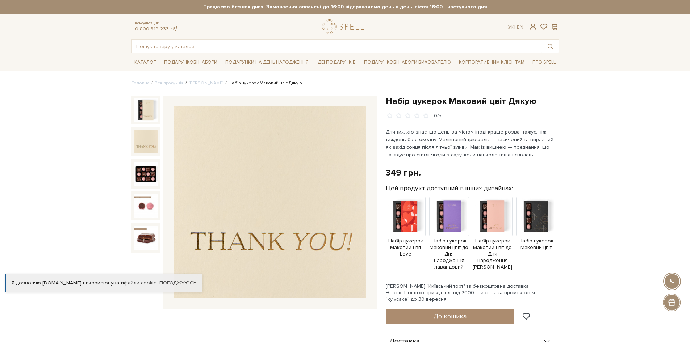
click at [145, 140] on img at bounding box center [145, 141] width 23 height 23
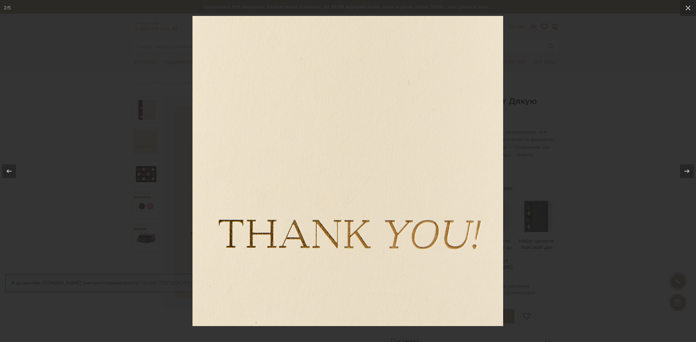
click at [337, 175] on img at bounding box center [347, 171] width 311 height 311
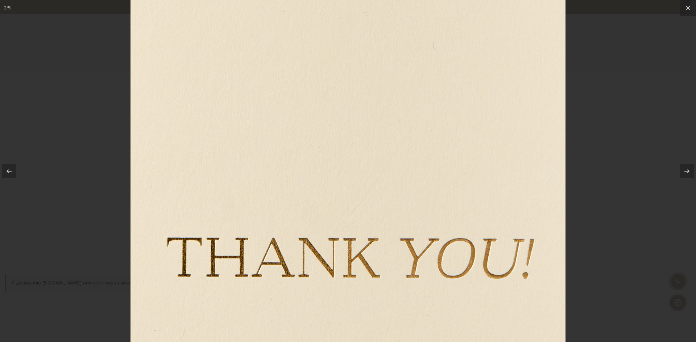
click at [518, 118] on img at bounding box center [347, 169] width 435 height 435
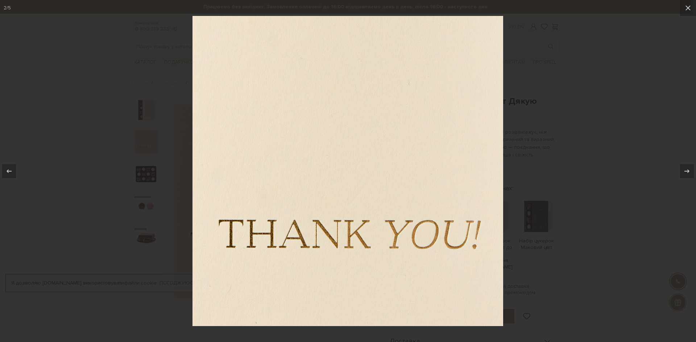
click at [560, 119] on div at bounding box center [348, 171] width 696 height 342
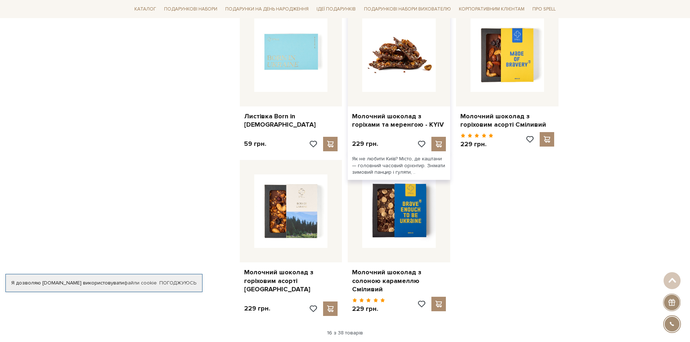
scroll to position [676, 0]
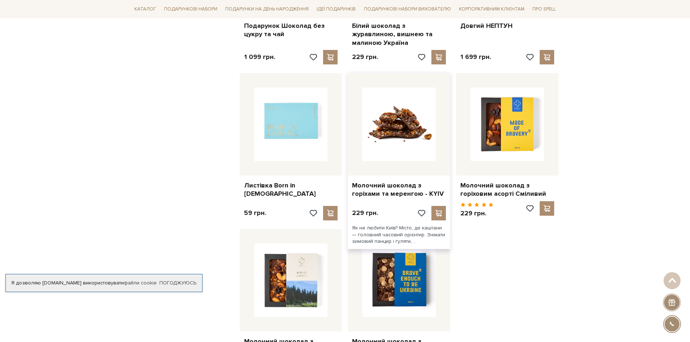
click at [414, 88] on img at bounding box center [399, 125] width 74 height 74
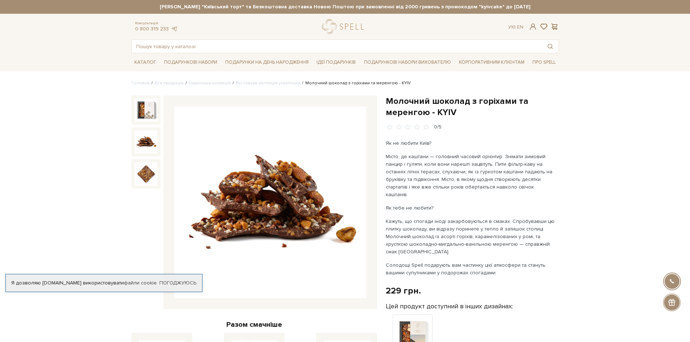
click at [145, 139] on img at bounding box center [145, 141] width 23 height 23
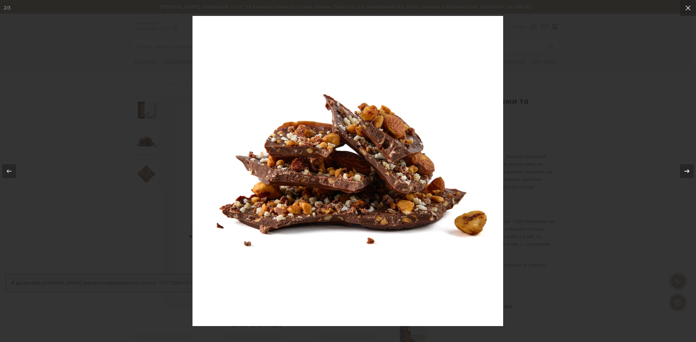
click at [681, 176] on div at bounding box center [687, 171] width 14 height 14
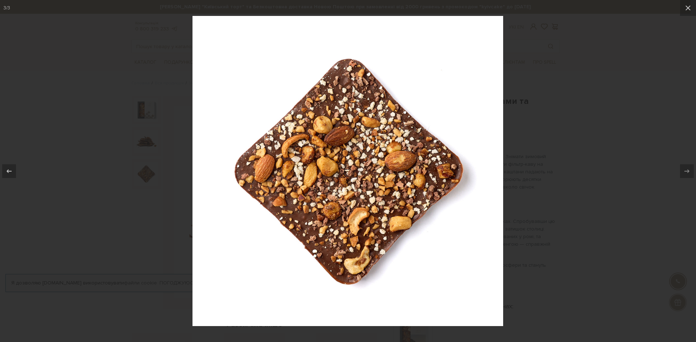
click at [611, 195] on div at bounding box center [348, 171] width 696 height 342
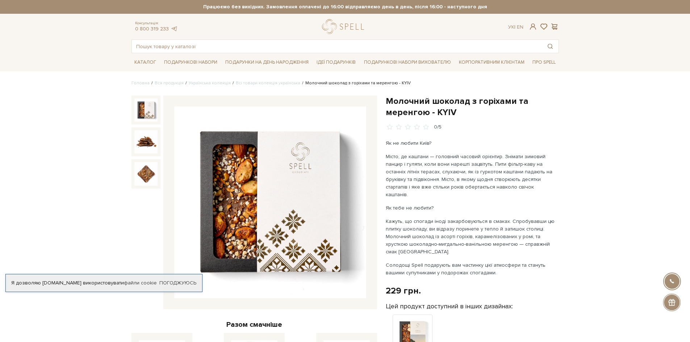
click at [150, 120] on img at bounding box center [145, 110] width 23 height 23
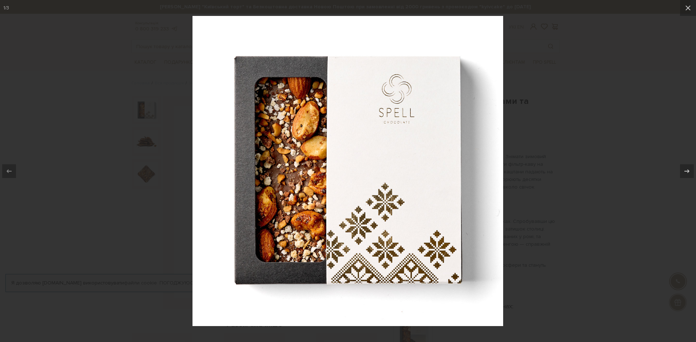
click at [580, 142] on div at bounding box center [348, 171] width 696 height 342
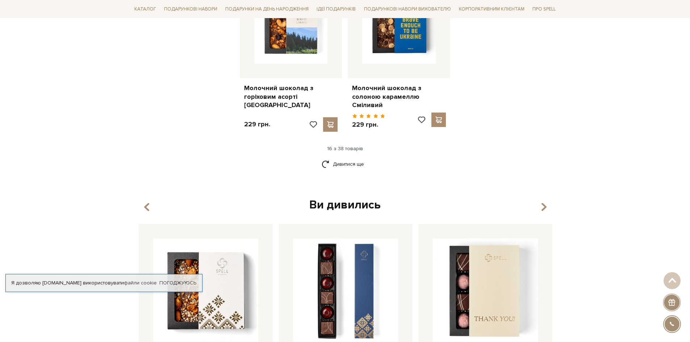
scroll to position [1014, 0]
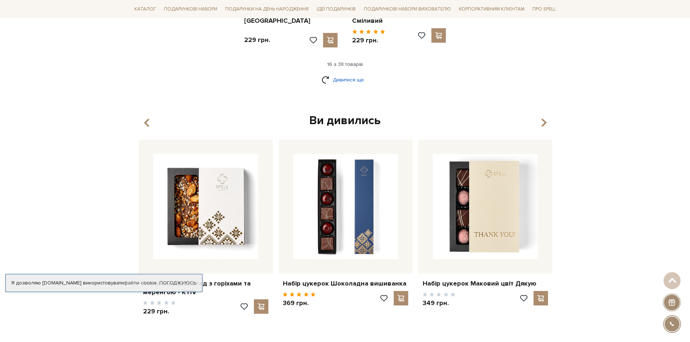
click at [342, 74] on link "Дивитися ще" at bounding box center [345, 80] width 47 height 13
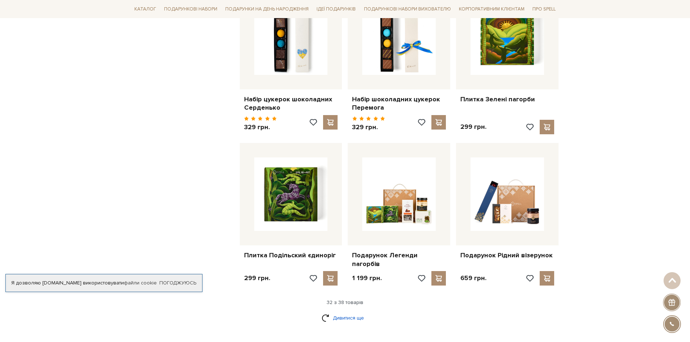
scroll to position [1607, 0]
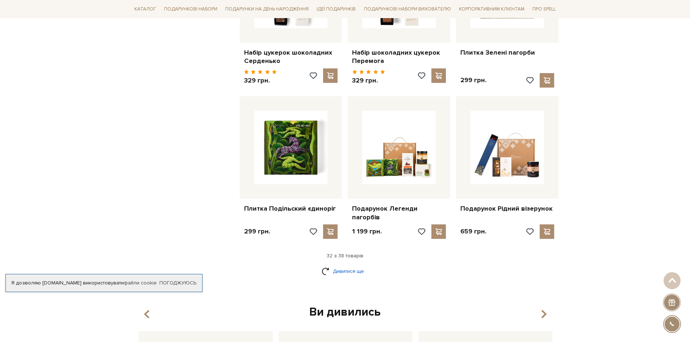
click at [336, 265] on link "Дивитися ще" at bounding box center [345, 271] width 47 height 13
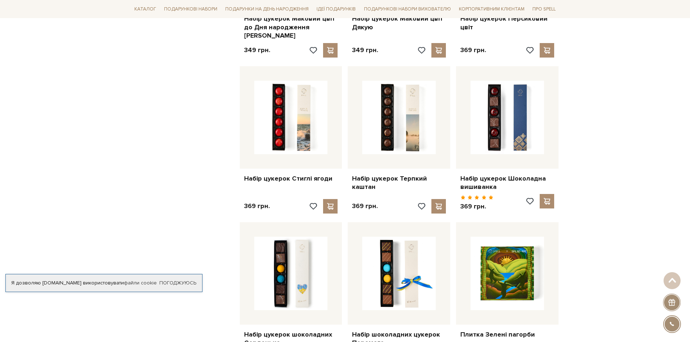
scroll to position [1353, 0]
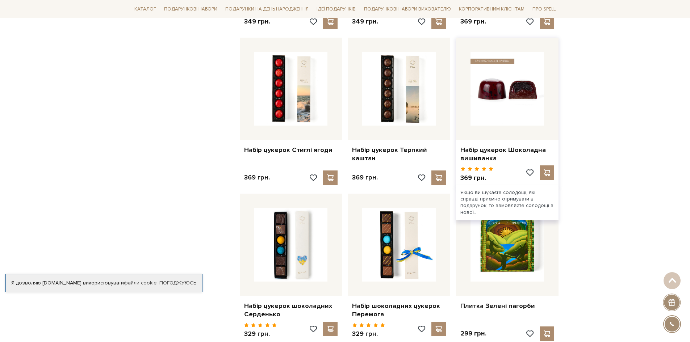
click at [511, 71] on img at bounding box center [508, 89] width 74 height 74
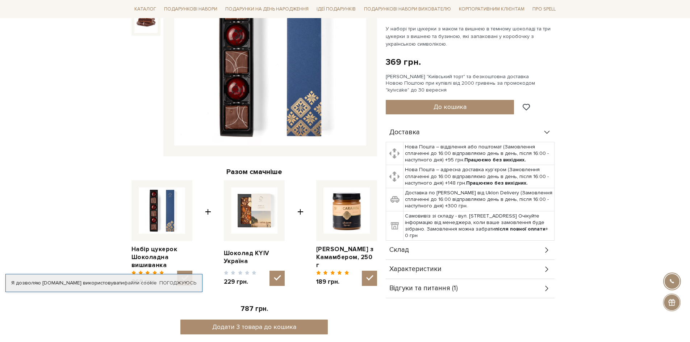
scroll to position [169, 0]
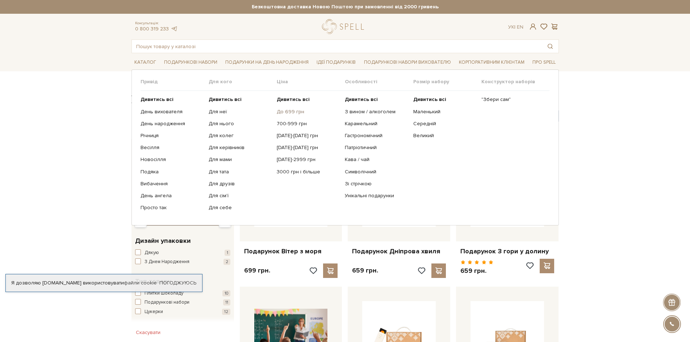
click at [294, 112] on link "До 699 грн" at bounding box center [308, 112] width 63 height 7
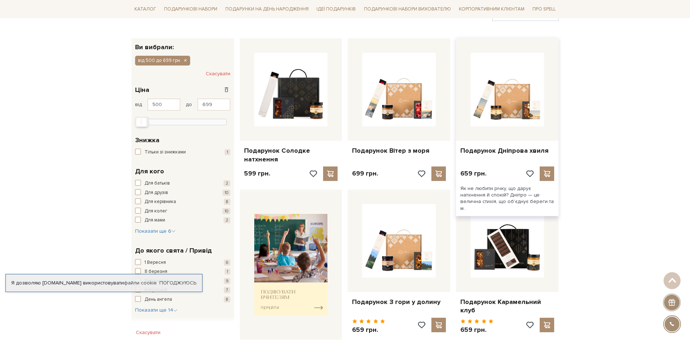
scroll to position [84, 0]
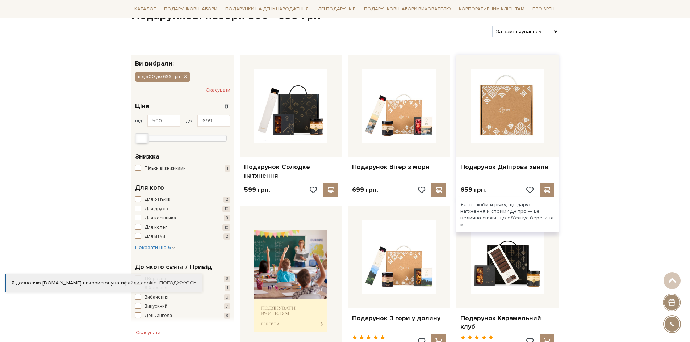
click at [493, 130] on img at bounding box center [508, 106] width 74 height 74
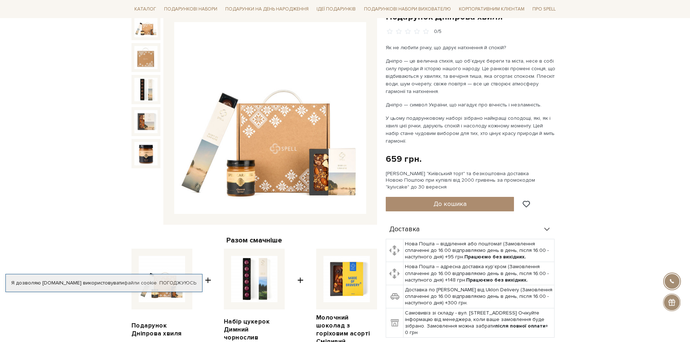
scroll to position [169, 0]
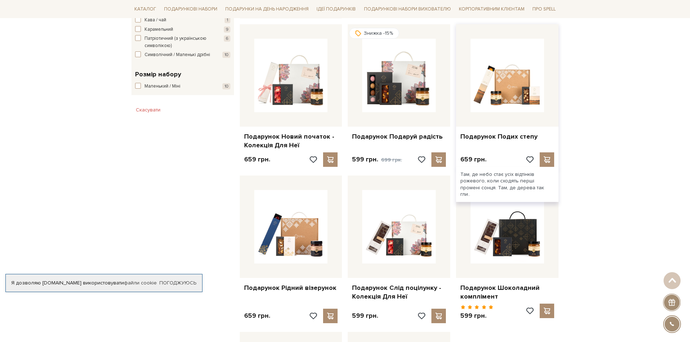
scroll to position [507, 0]
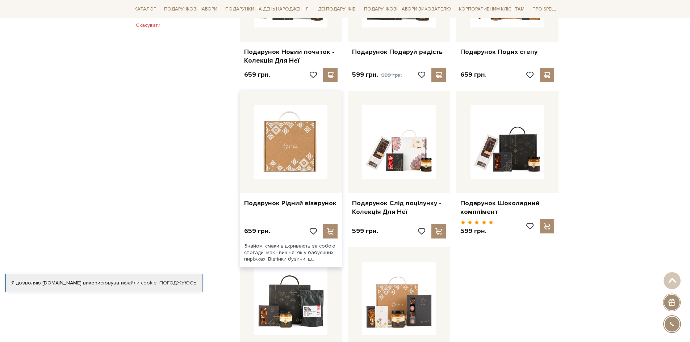
click at [298, 155] on img at bounding box center [291, 142] width 74 height 74
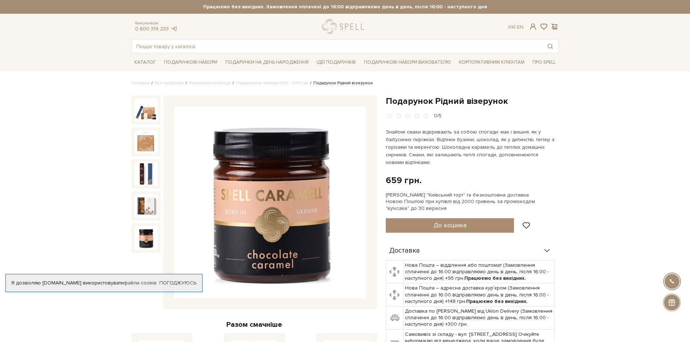
click at [26, 29] on header "Сет Цукерок "Київський торт" та Безкоштовна доставка Новою Поштою при замовленн…" at bounding box center [345, 26] width 690 height 53
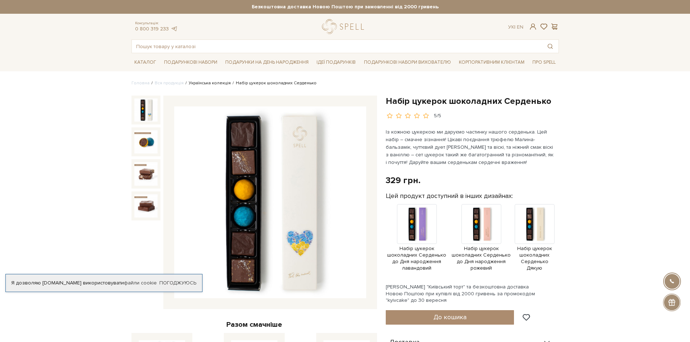
click at [207, 82] on link "Українська колекція" at bounding box center [210, 82] width 42 height 5
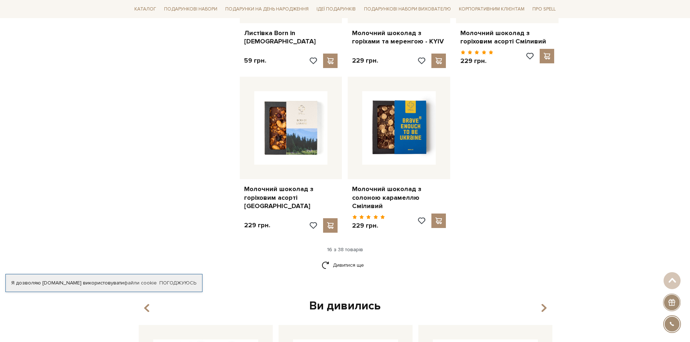
scroll to position [845, 0]
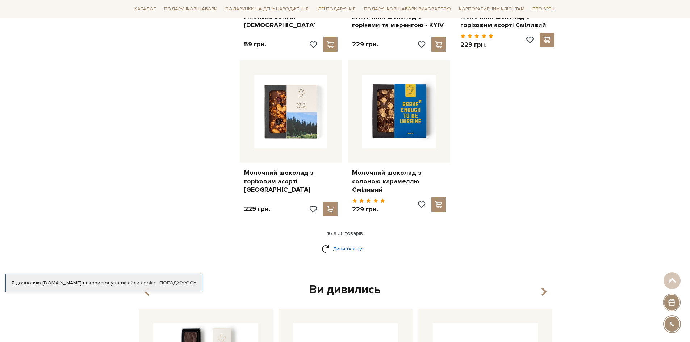
click at [339, 245] on link "Дивитися ще" at bounding box center [345, 249] width 47 height 13
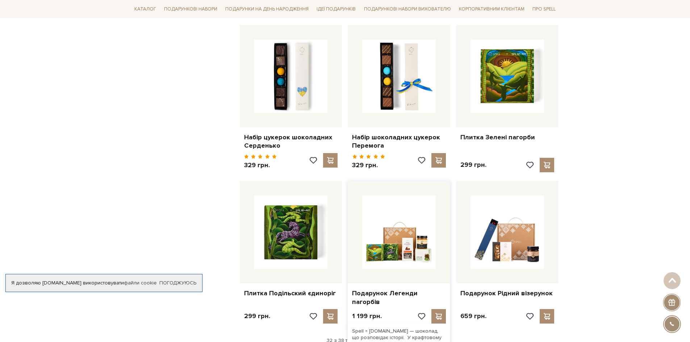
scroll to position [1606, 0]
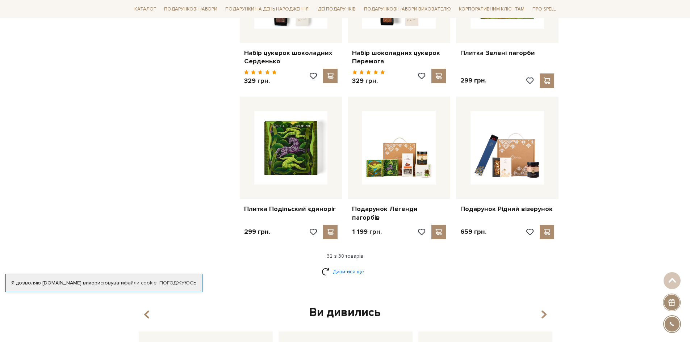
click at [345, 266] on link "Дивитися ще" at bounding box center [345, 272] width 47 height 13
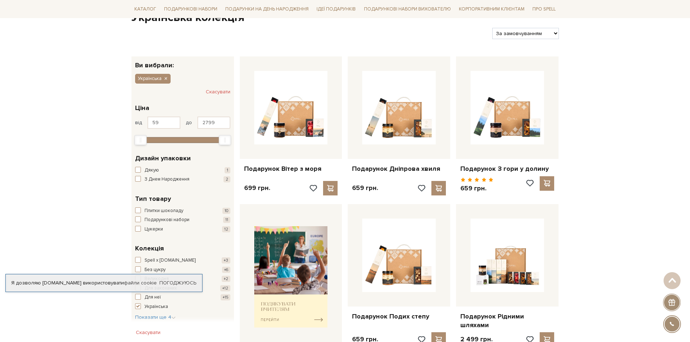
scroll to position [0, 0]
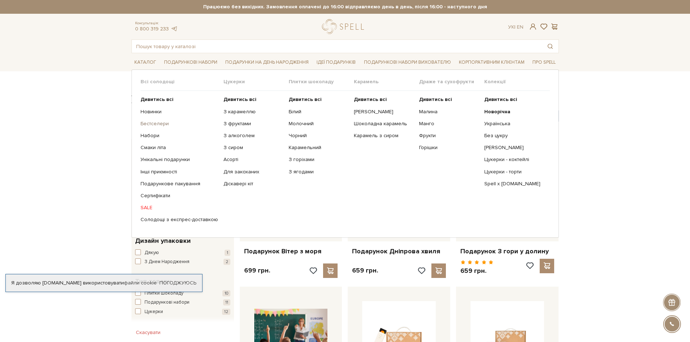
click at [159, 121] on link "Бестселери" at bounding box center [180, 124] width 78 height 7
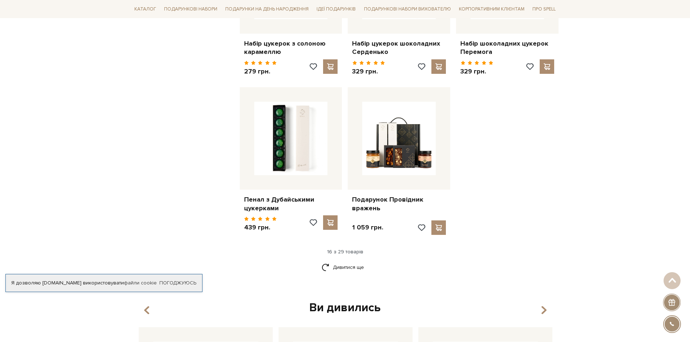
scroll to position [930, 0]
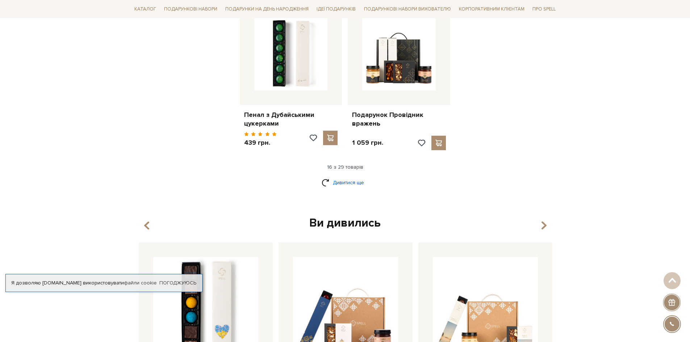
click at [341, 176] on link "Дивитися ще" at bounding box center [345, 182] width 47 height 13
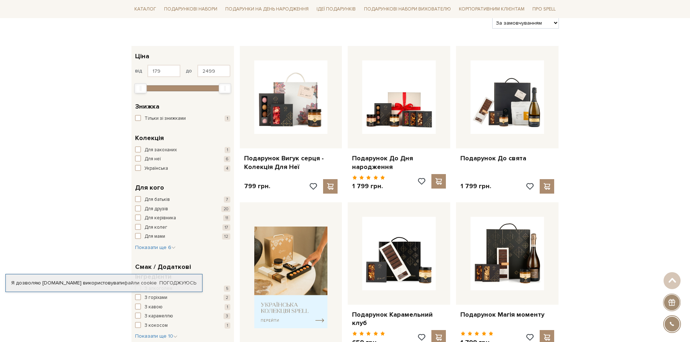
scroll to position [0, 0]
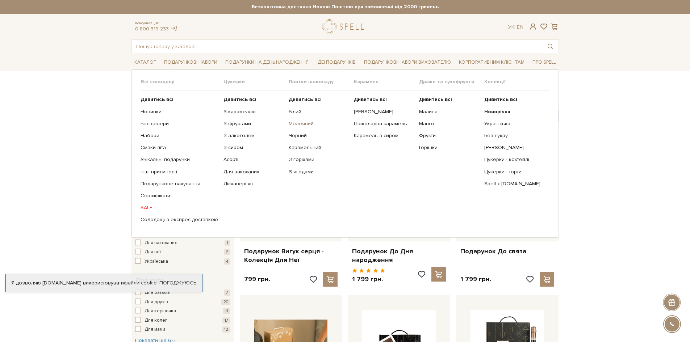
click at [295, 125] on link "Молочний" at bounding box center [319, 124] width 60 height 7
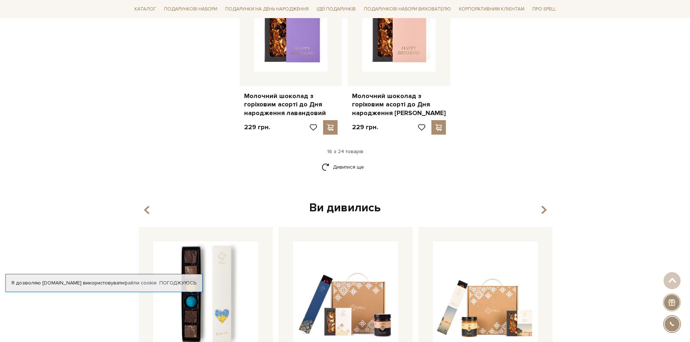
scroll to position [930, 0]
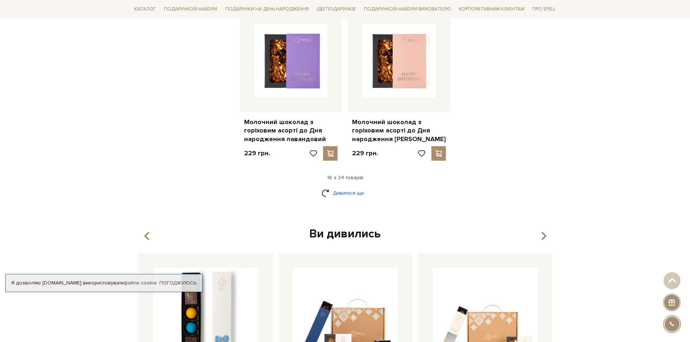
click at [347, 191] on link "Дивитися ще" at bounding box center [345, 193] width 47 height 13
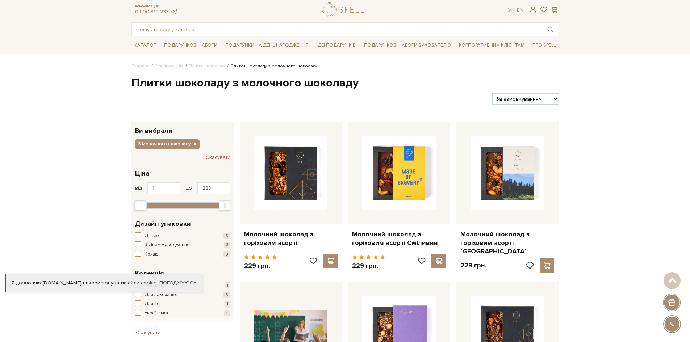
scroll to position [0, 0]
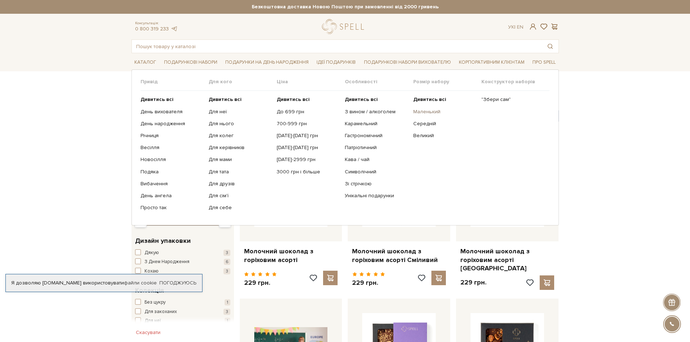
click at [432, 112] on link "Маленький" at bounding box center [444, 112] width 63 height 7
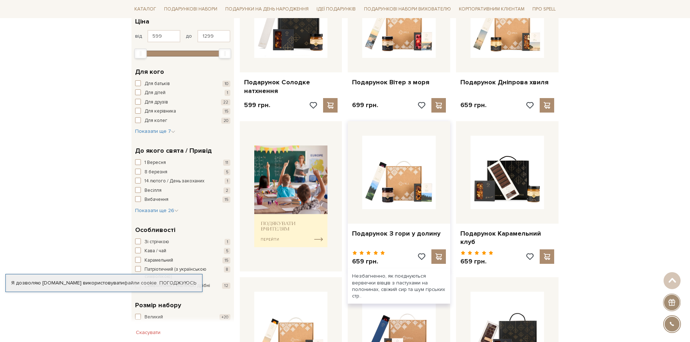
scroll to position [254, 0]
